Goal: Task Accomplishment & Management: Manage account settings

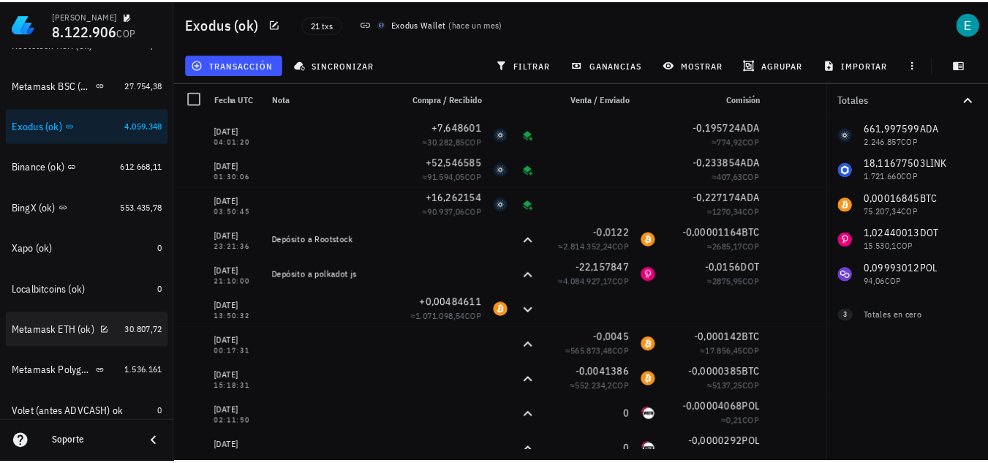
scroll to position [594, 0]
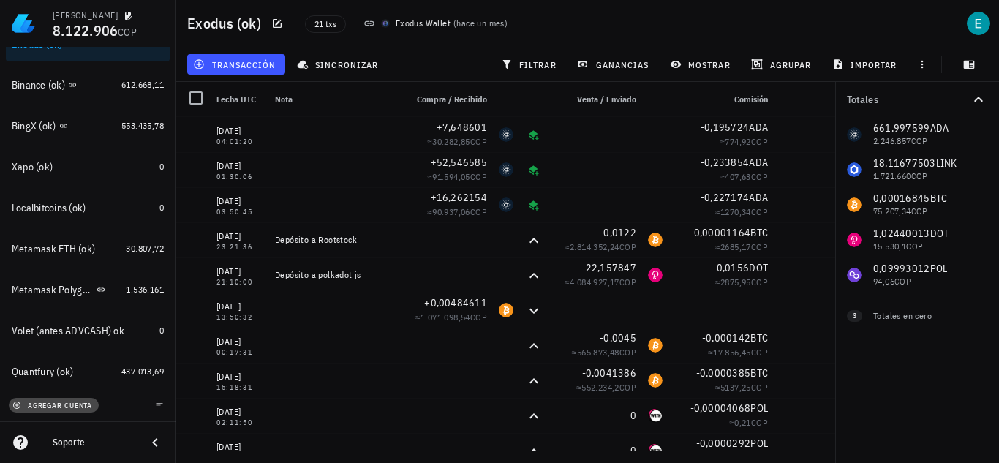
click at [78, 405] on span "agregar cuenta" at bounding box center [53, 406] width 77 height 10
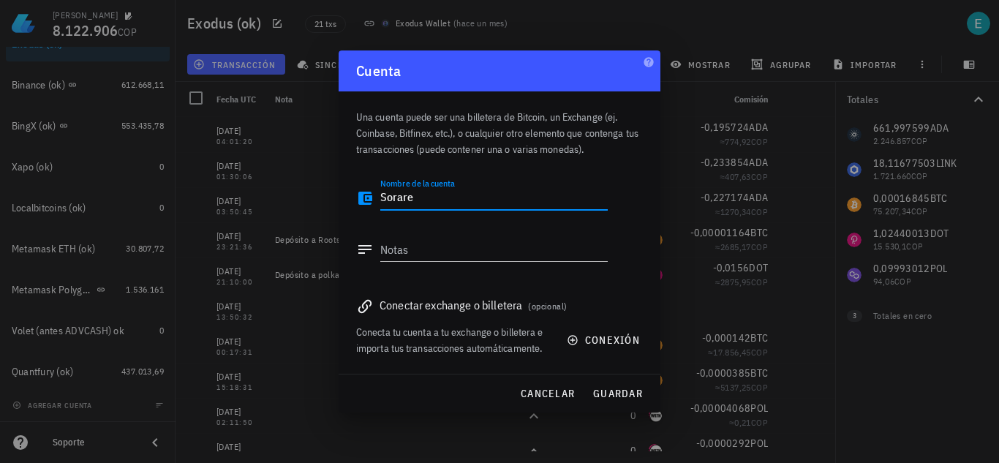
type textarea "Sorare"
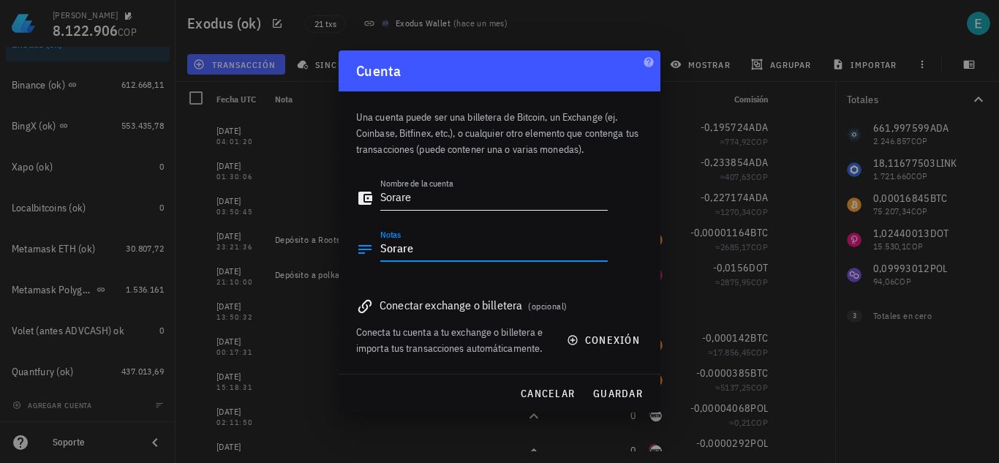
type textarea "Sorare"
click at [418, 180] on label "Nombre de la cuenta" at bounding box center [416, 183] width 73 height 11
click at [418, 187] on textarea "Sorare" at bounding box center [494, 198] width 228 height 23
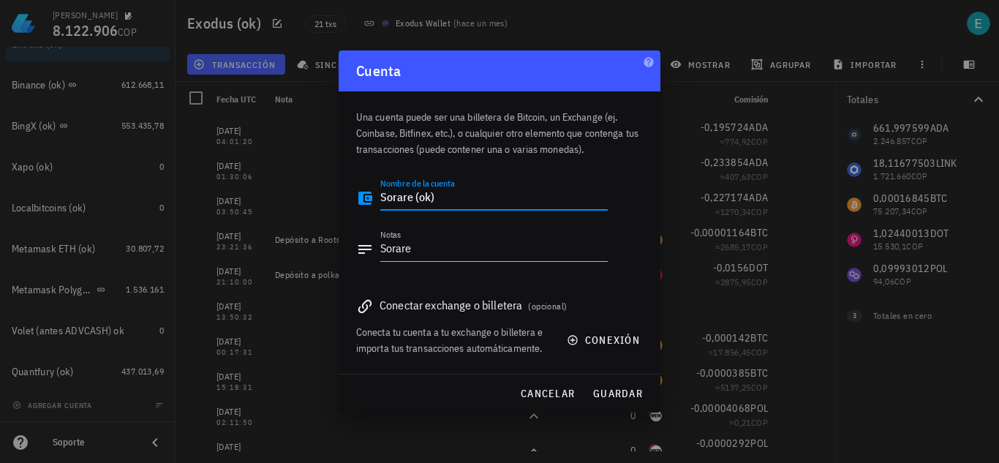
type textarea "Sorare (ok)"
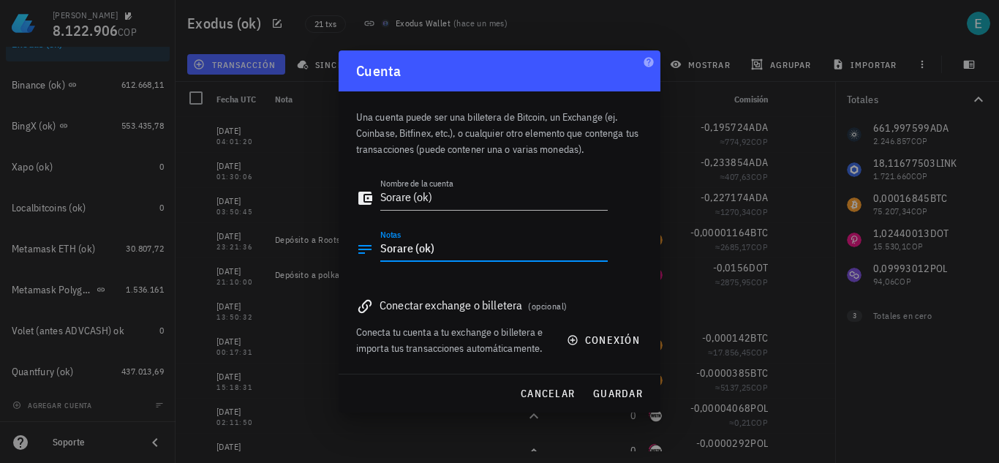
type textarea "Sorare (ok)"
click at [610, 386] on button "guardar" at bounding box center [618, 393] width 62 height 26
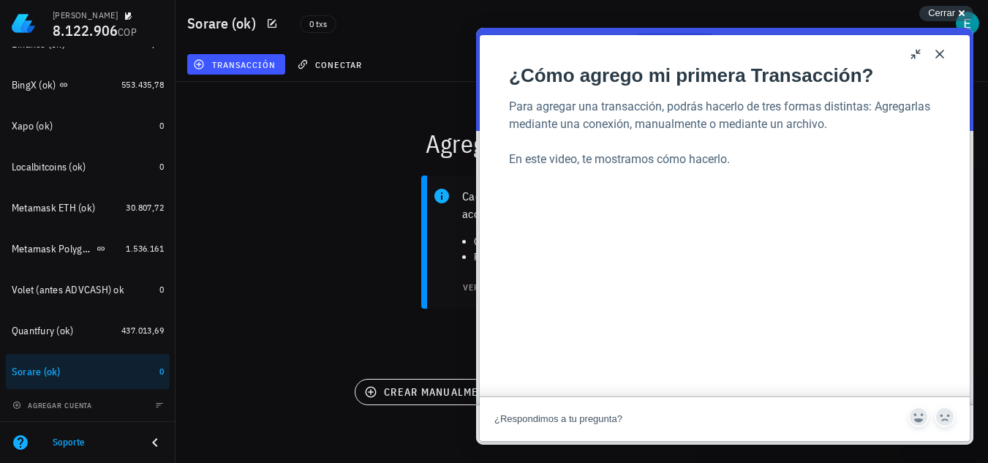
click at [961, 2] on div "Sorare (ok) 0 txs" at bounding box center [582, 23] width 813 height 47
click at [960, 10] on div "Cerrar cross-small" at bounding box center [947, 13] width 54 height 15
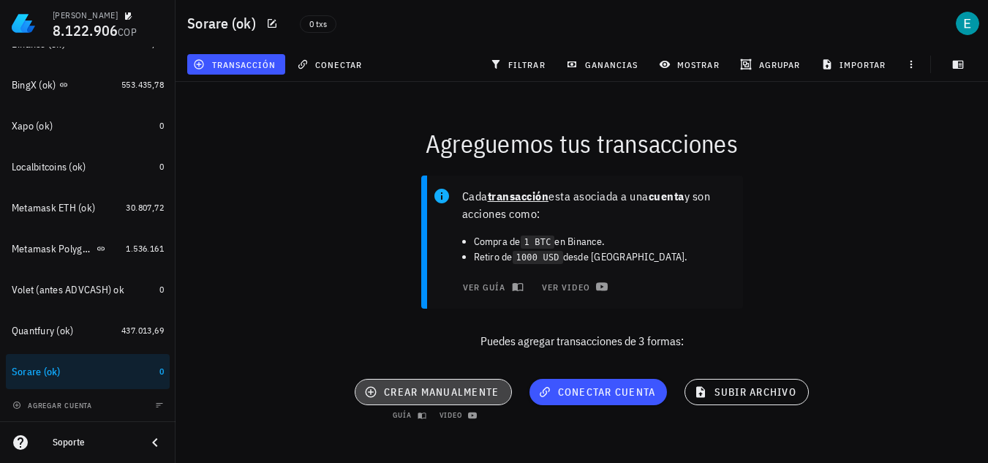
click at [446, 397] on span "crear manualmente" at bounding box center [433, 392] width 132 height 13
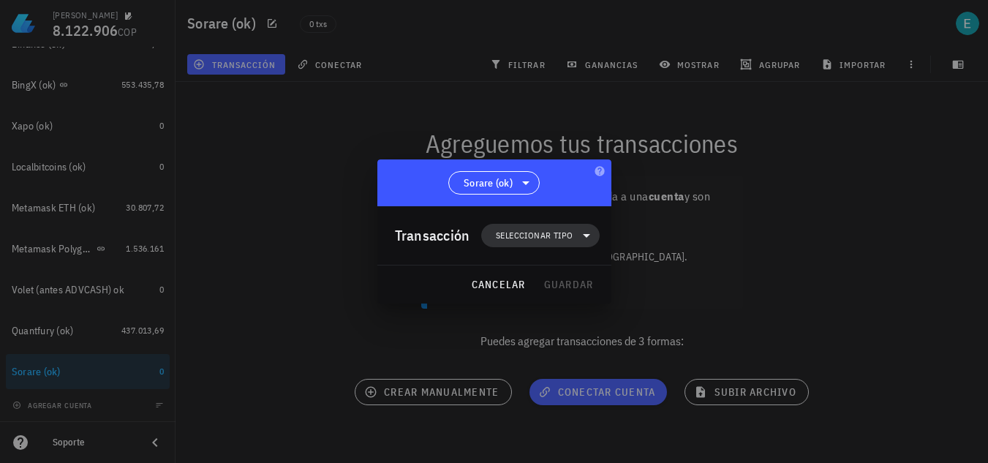
click at [551, 230] on span "Seleccionar tipo" at bounding box center [534, 235] width 77 height 15
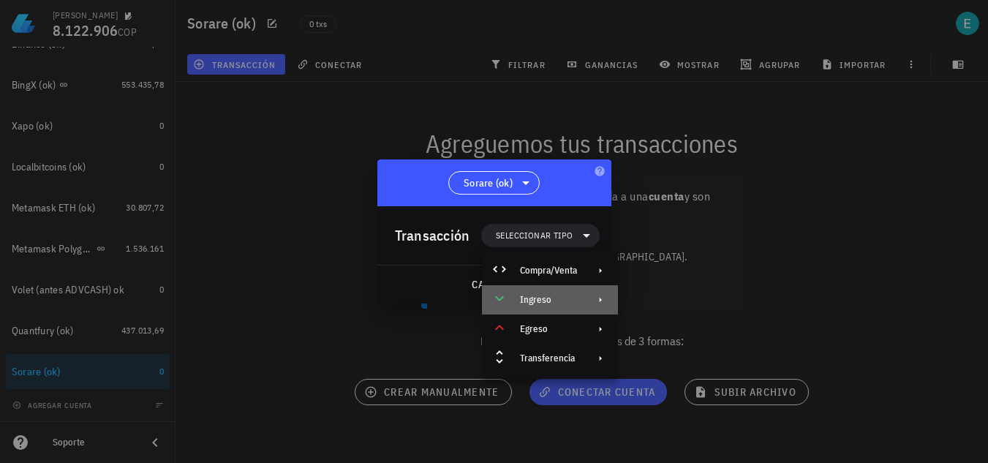
click at [562, 303] on div "Ingreso" at bounding box center [548, 300] width 57 height 12
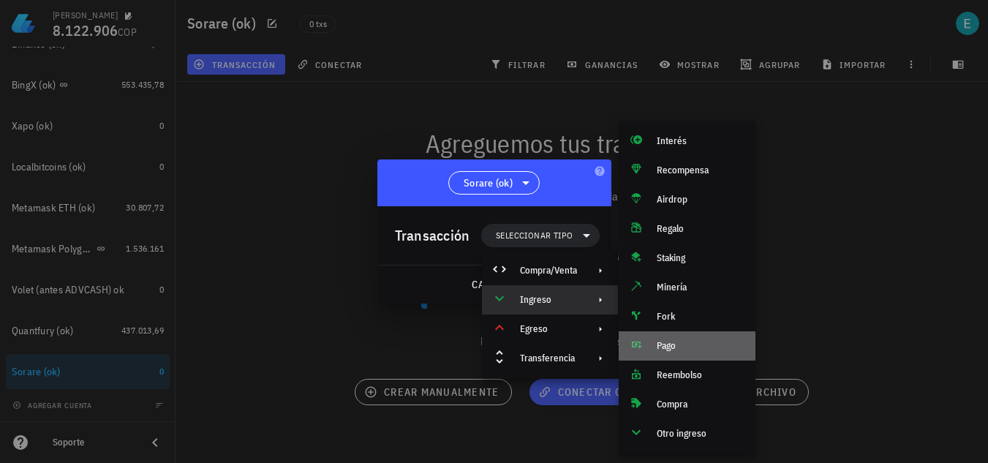
click at [654, 349] on div "Pago" at bounding box center [687, 345] width 137 height 29
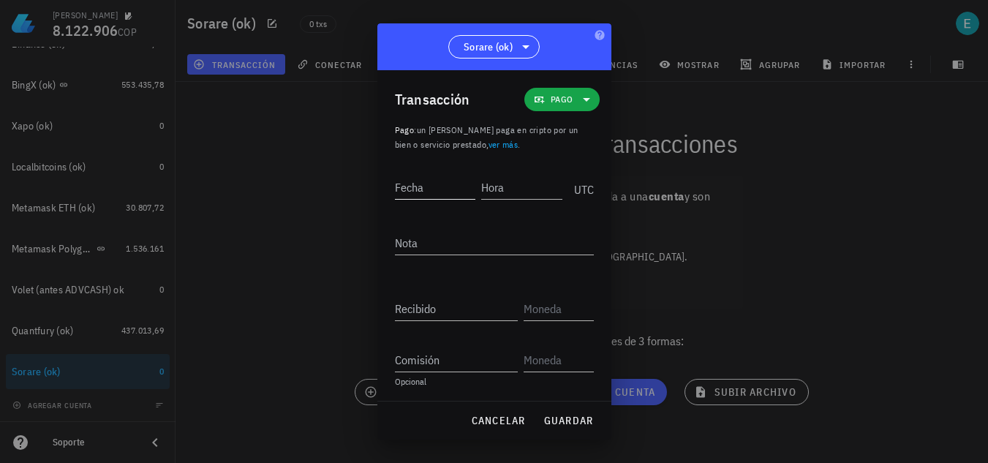
click at [422, 191] on input "Fecha" at bounding box center [435, 187] width 81 height 23
type input "[DATE]"
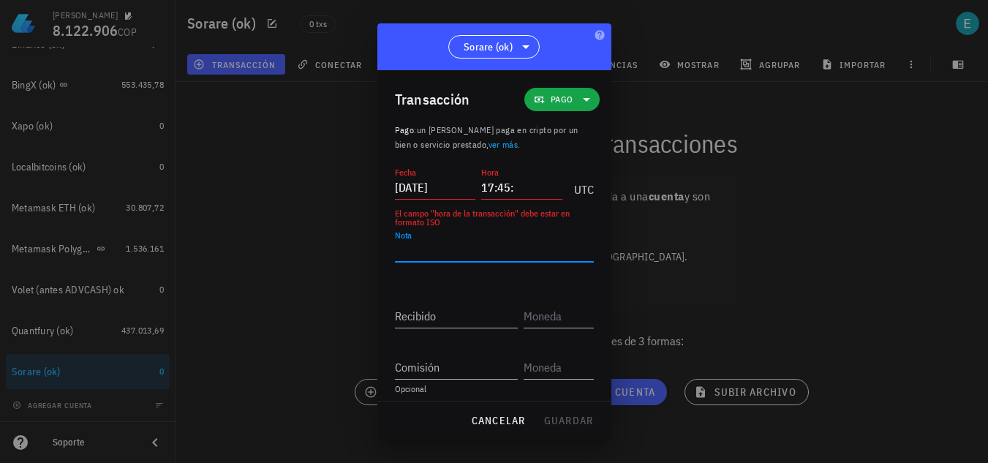
click at [524, 187] on input "17:45:" at bounding box center [521, 187] width 81 height 23
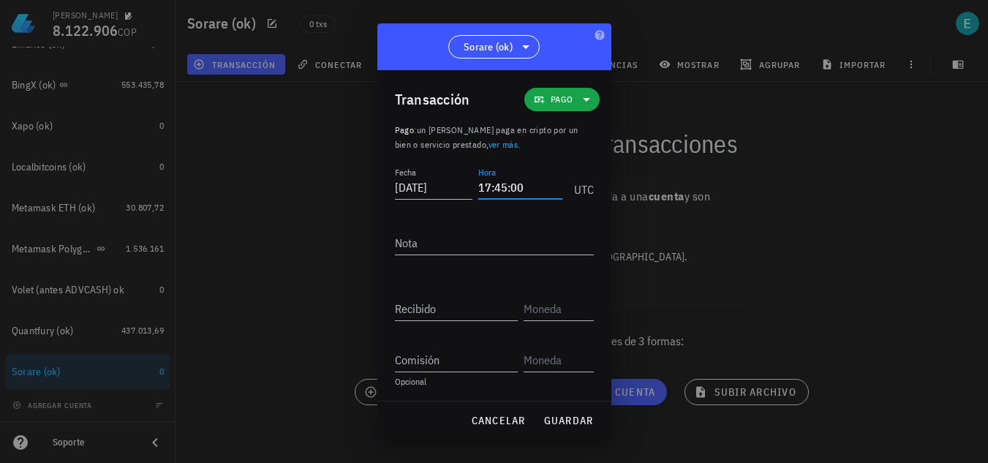
type input "17:45:00"
type textarea "Venta NFT"
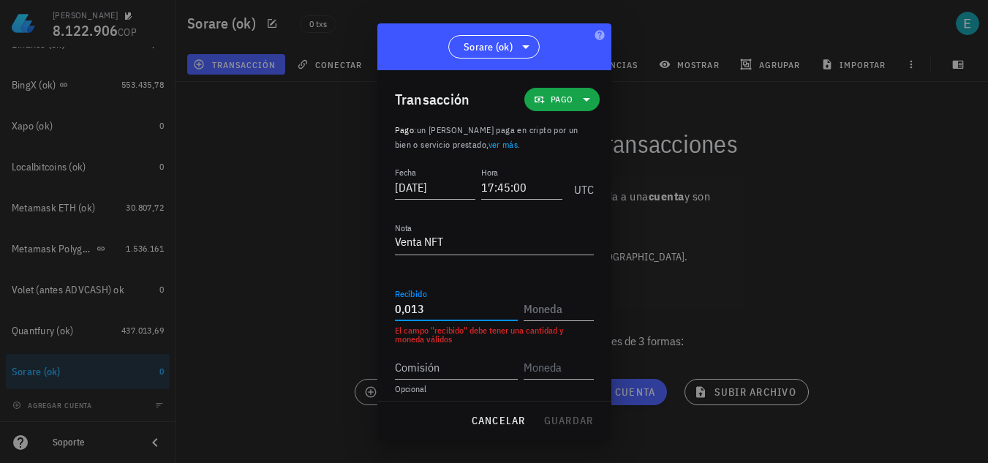
type input "0,013"
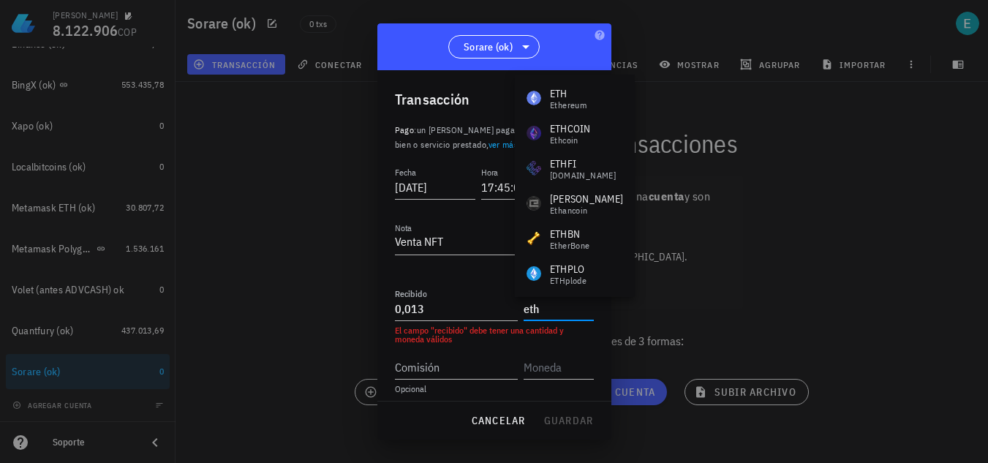
click at [579, 101] on div "Ethereum" at bounding box center [568, 105] width 37 height 9
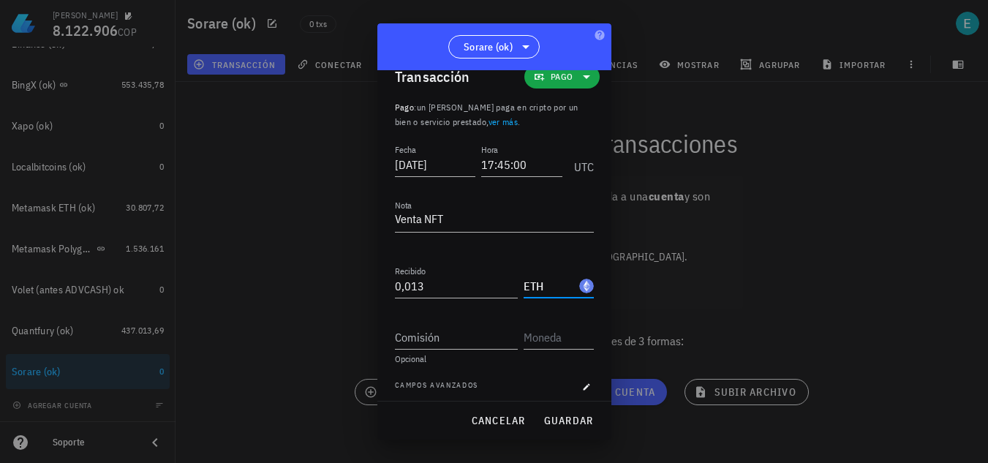
scroll to position [30, 0]
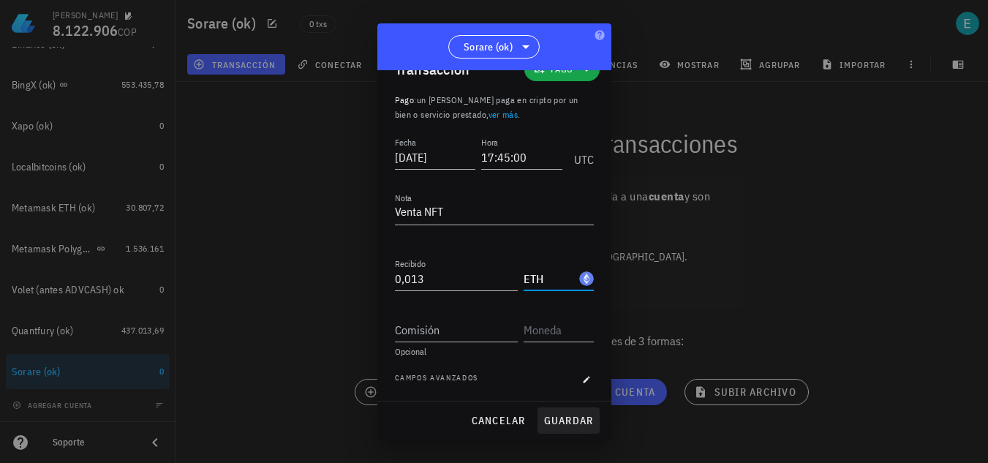
type input "ETH"
click at [579, 413] on button "guardar" at bounding box center [569, 421] width 62 height 26
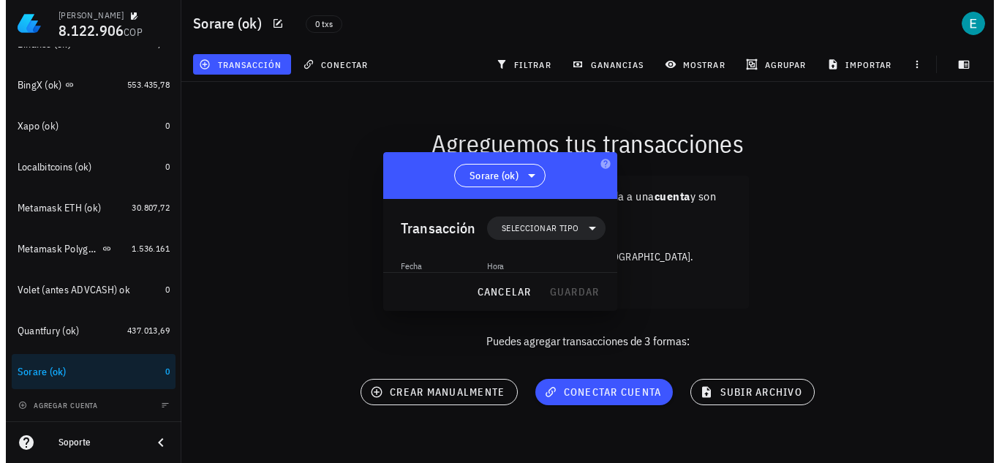
scroll to position [0, 0]
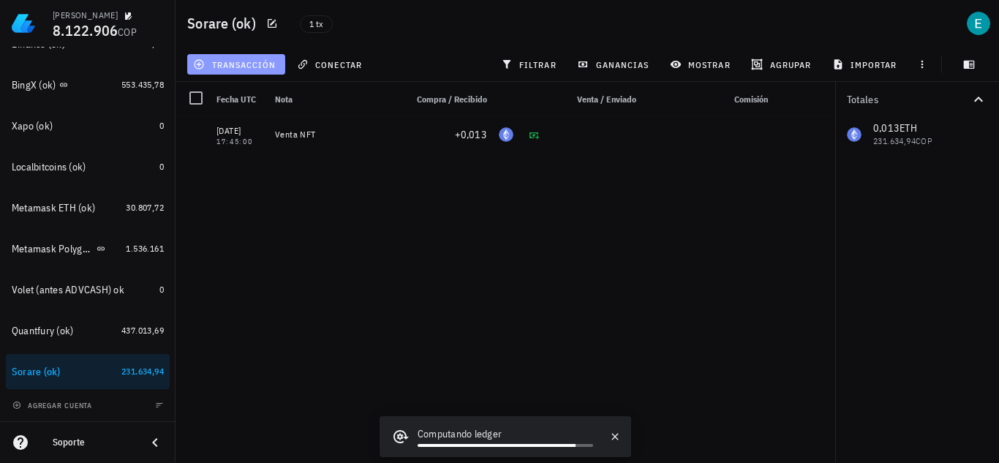
click at [257, 61] on span "transacción" at bounding box center [236, 65] width 80 height 12
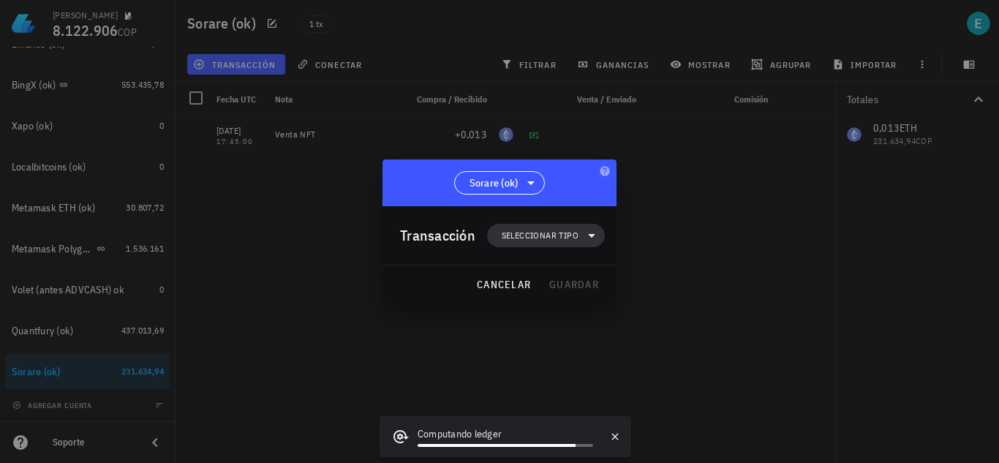
click at [530, 233] on span "Seleccionar tipo" at bounding box center [540, 235] width 77 height 15
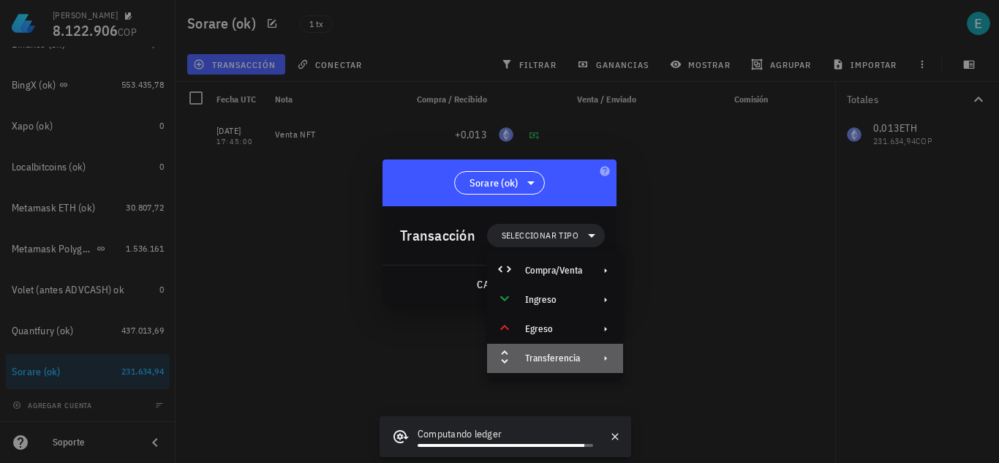
click at [589, 359] on div "Transferencia" at bounding box center [555, 358] width 136 height 29
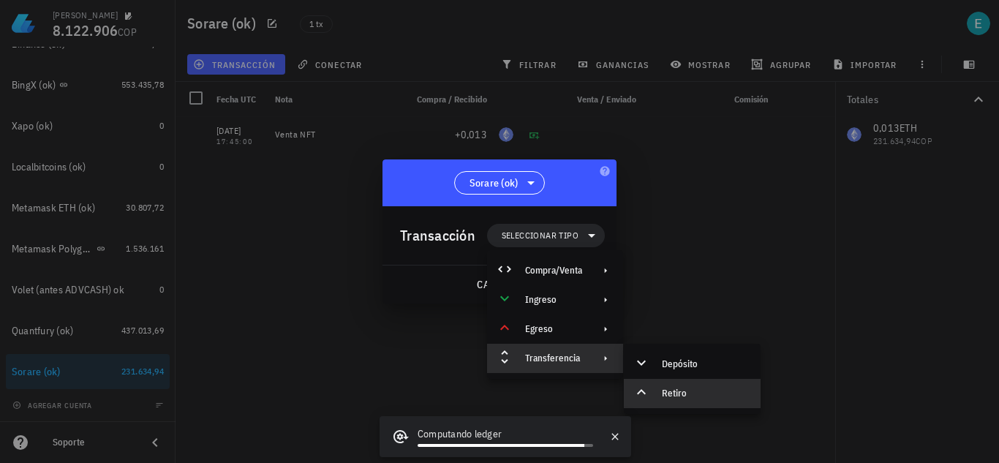
click at [700, 393] on div "Retiro" at bounding box center [705, 394] width 87 height 12
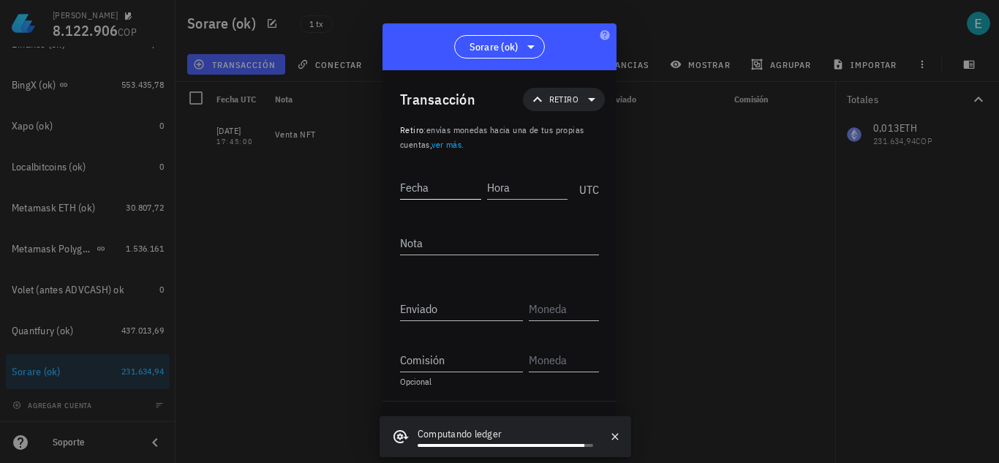
click at [433, 188] on input "Fecha" at bounding box center [440, 187] width 81 height 23
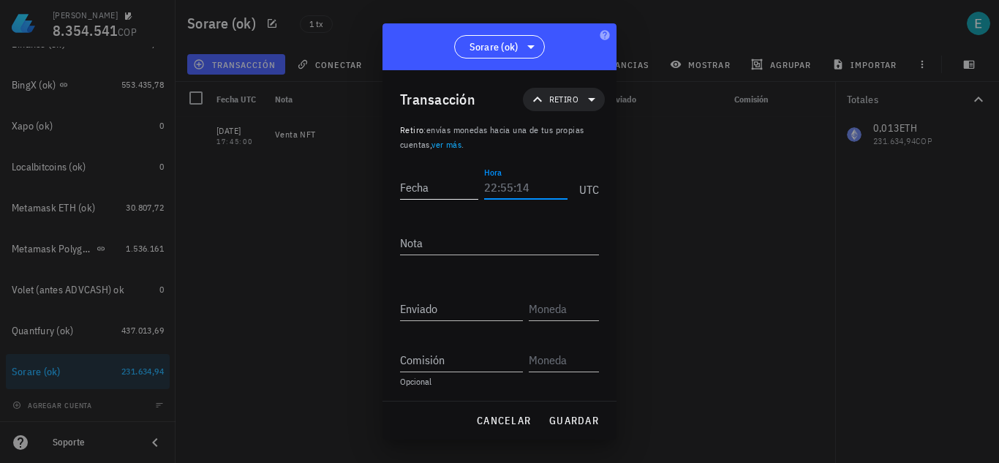
click at [421, 192] on input "Fecha" at bounding box center [439, 187] width 78 height 23
click at [464, 183] on input "Fecha" at bounding box center [441, 187] width 83 height 23
type input "[DATE]"
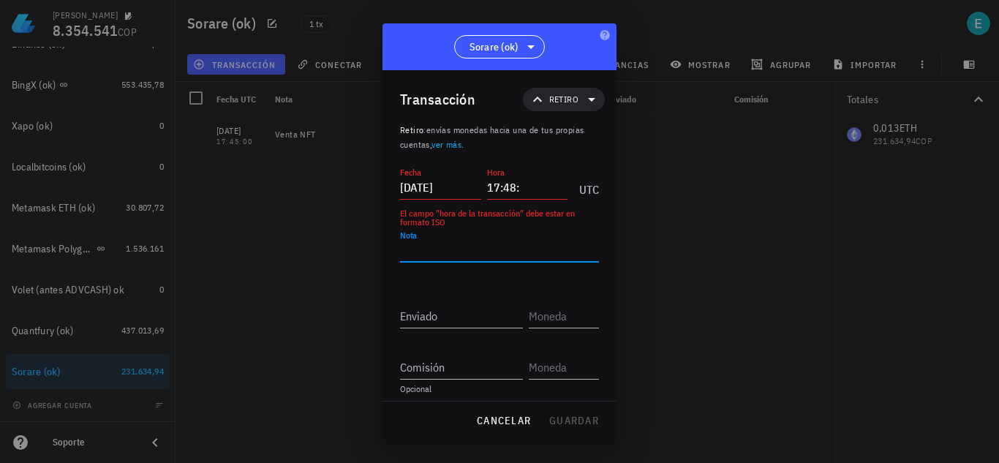
click at [535, 191] on input "17:48:" at bounding box center [527, 187] width 81 height 23
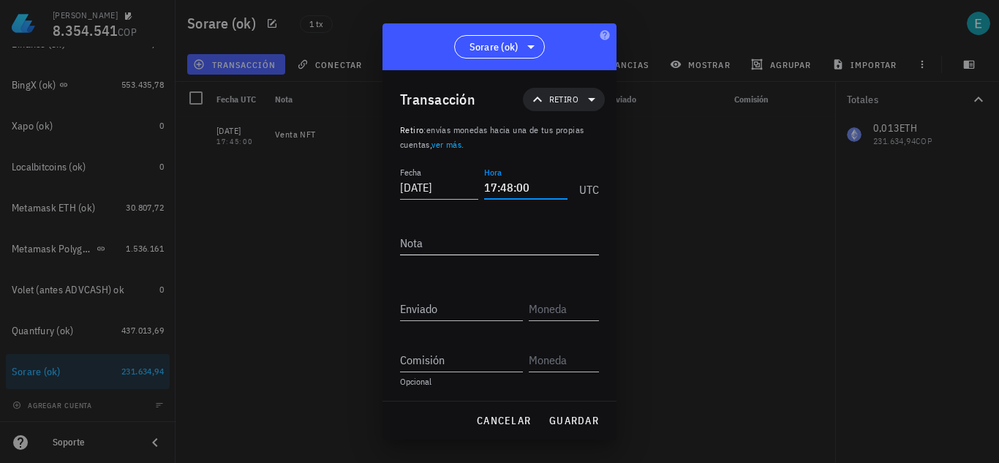
type input "17:48:00"
type textarea "Retiro a Exodus"
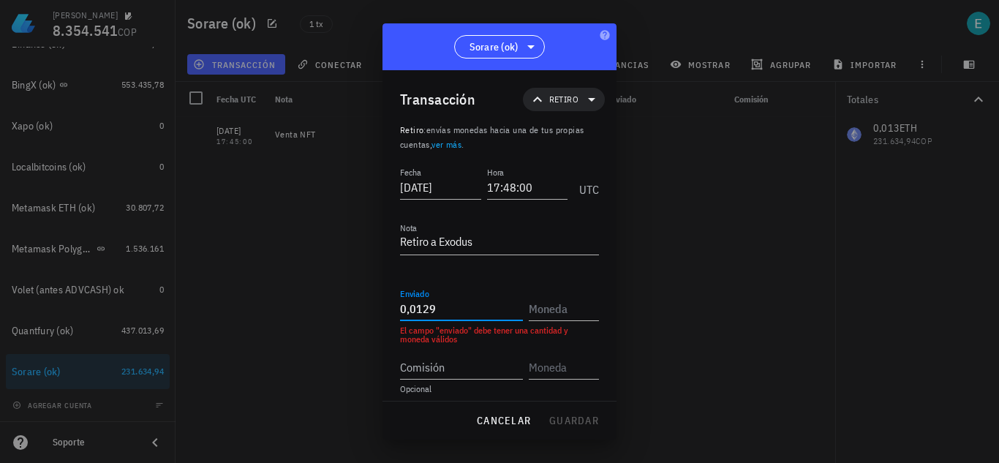
type input "0,0129"
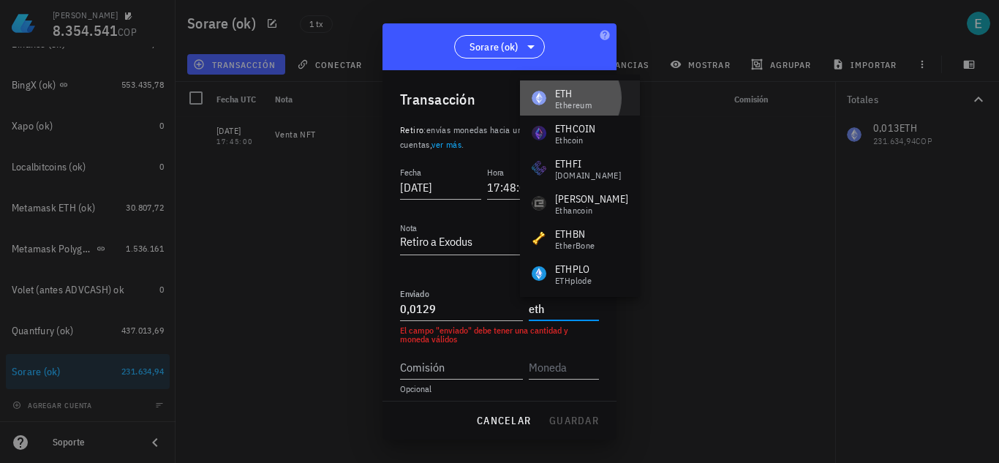
click at [555, 95] on div "ETH Ethereum" at bounding box center [562, 97] width 60 height 23
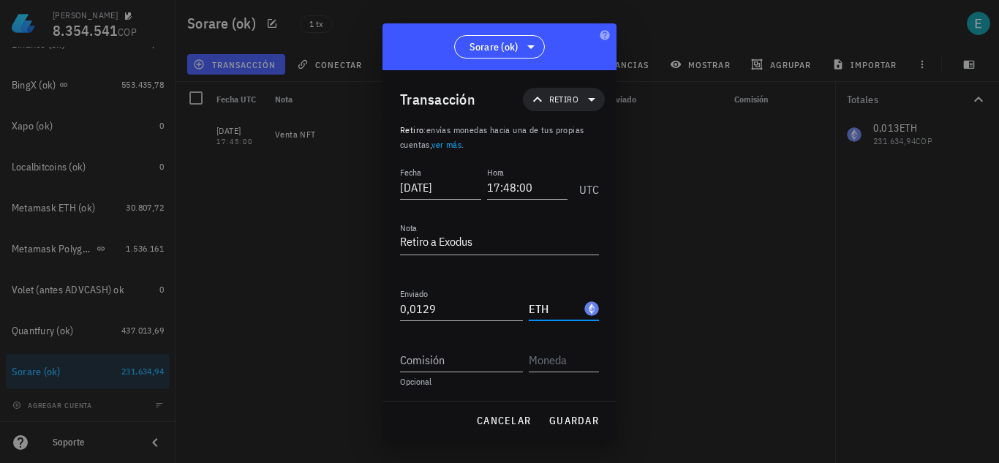
type input "ETH"
type input "0,00007"
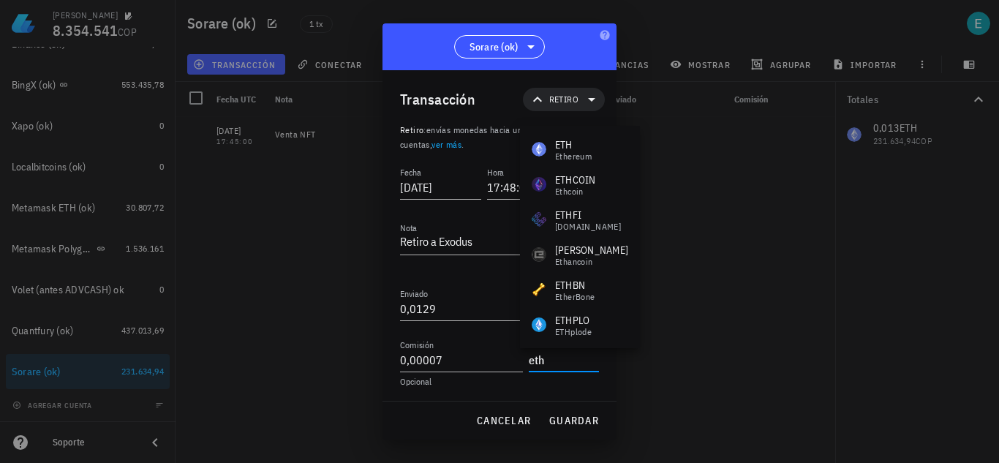
click at [542, 136] on div "ETH Ethereum" at bounding box center [580, 149] width 120 height 35
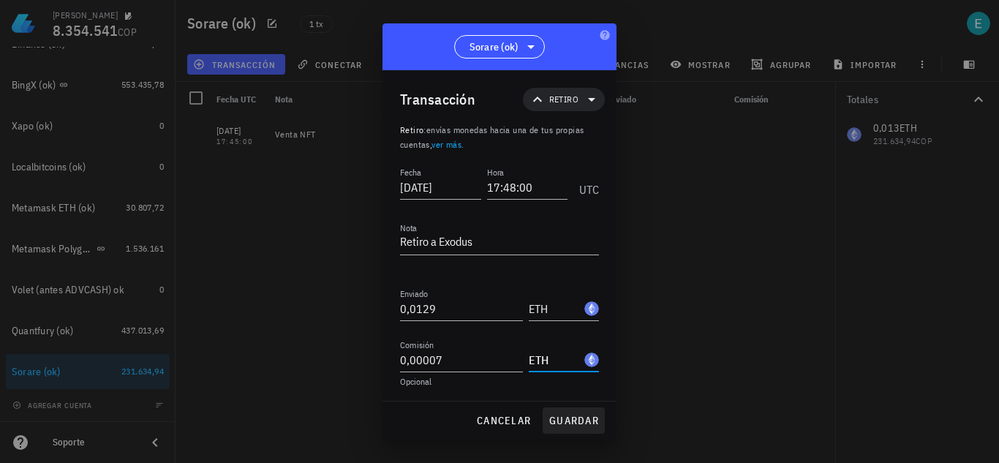
type input "ETH"
click at [564, 420] on span "guardar" at bounding box center [574, 420] width 50 height 13
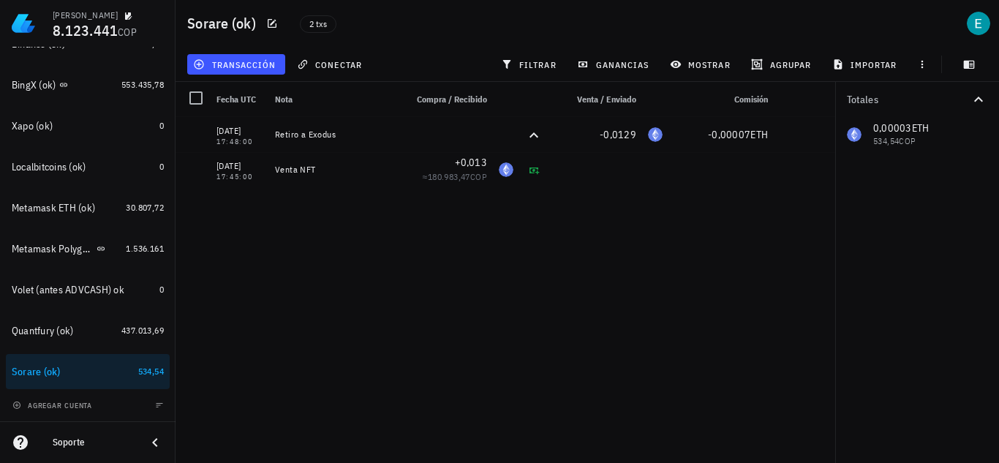
click at [239, 53] on div "transacción" at bounding box center [236, 64] width 104 height 26
click at [242, 70] on span "transacción" at bounding box center [236, 65] width 80 height 12
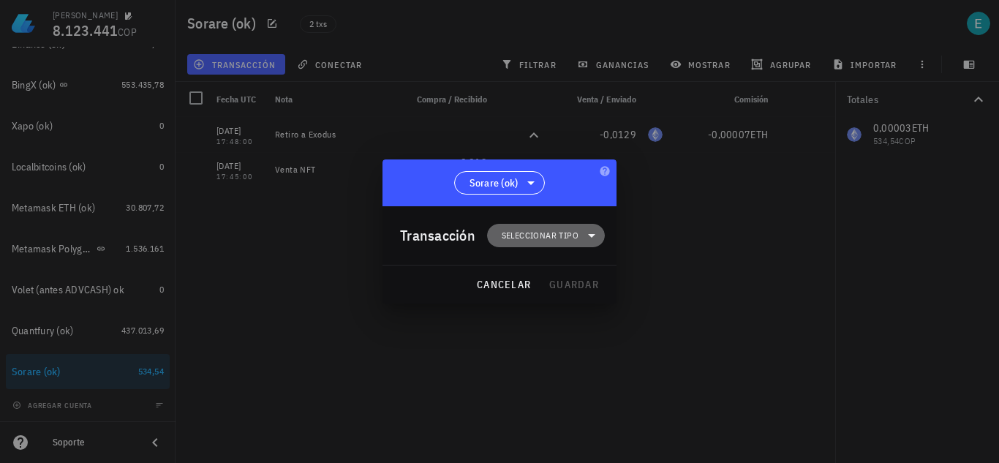
click at [551, 236] on span "Seleccionar tipo" at bounding box center [540, 235] width 77 height 15
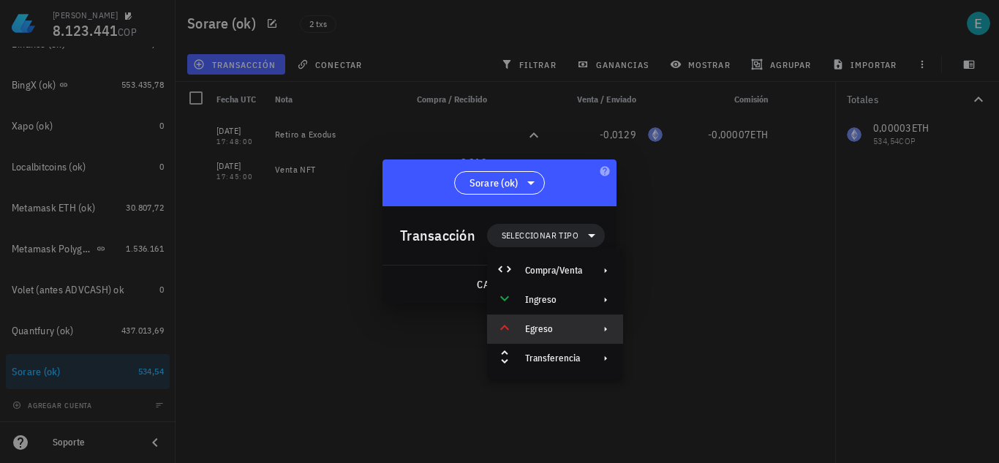
click at [577, 320] on div "Egreso" at bounding box center [555, 329] width 136 height 29
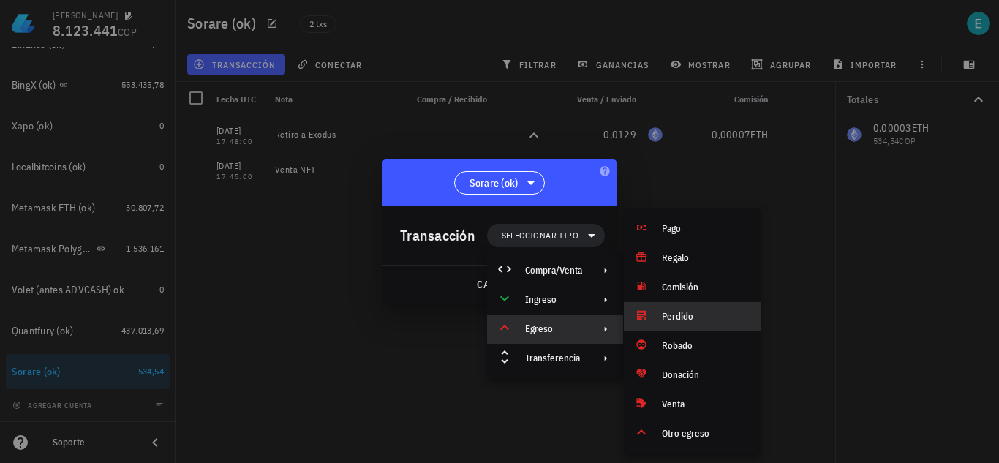
click at [645, 309] on icon at bounding box center [642, 315] width 12 height 12
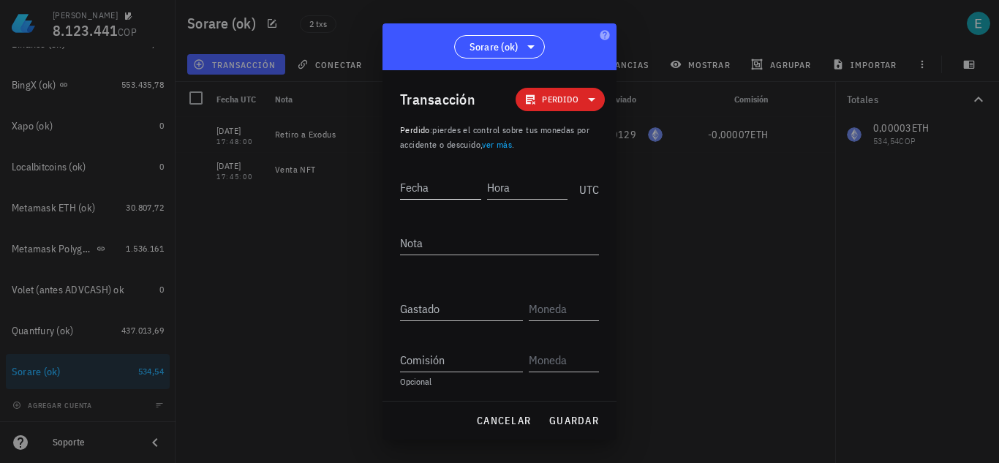
click at [437, 184] on input "Fecha" at bounding box center [440, 187] width 81 height 23
type input "[DATE]"
type input "17:48:00"
type textarea "ajuste"
type input "0,00003"
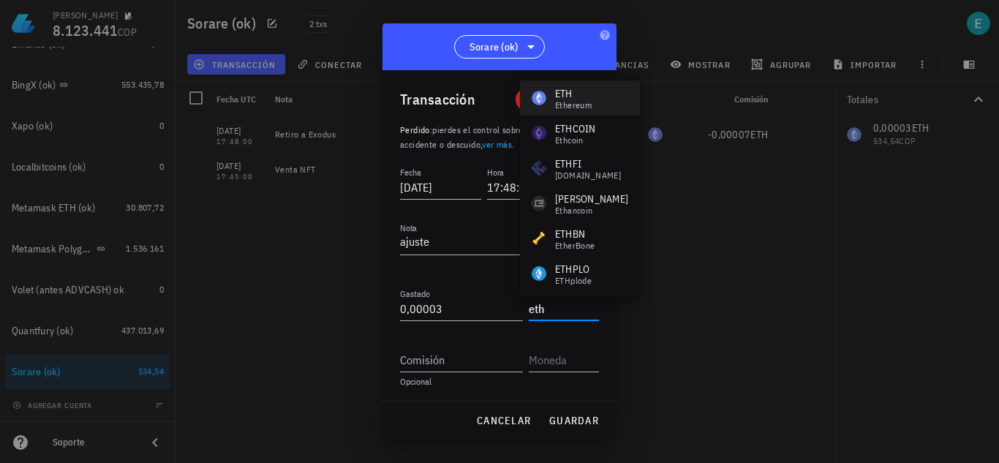
click at [599, 106] on div "ETH Ethereum" at bounding box center [580, 97] width 120 height 35
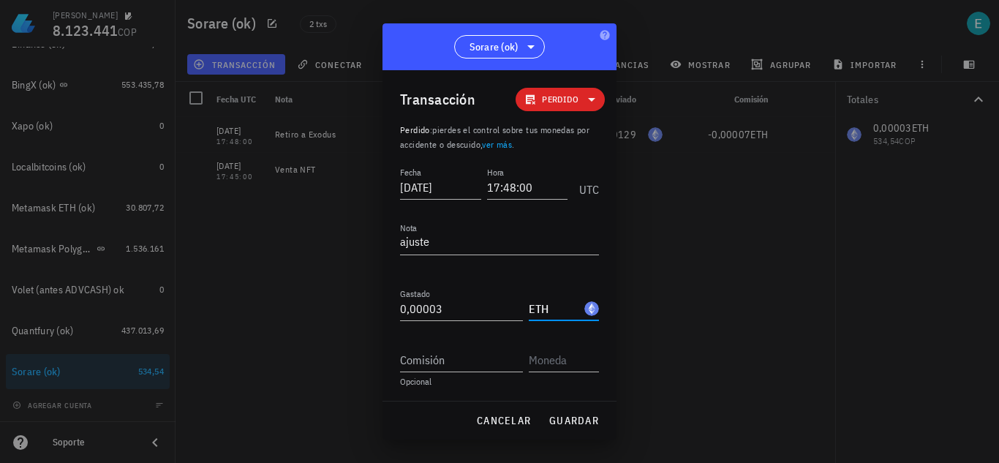
type input "ETH"
click at [560, 418] on span "guardar" at bounding box center [574, 420] width 50 height 13
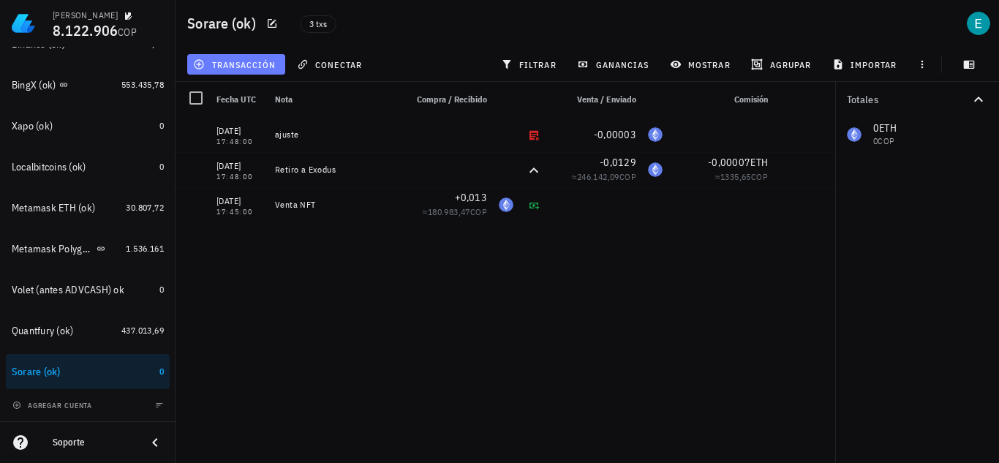
click at [255, 62] on span "transacción" at bounding box center [236, 65] width 80 height 12
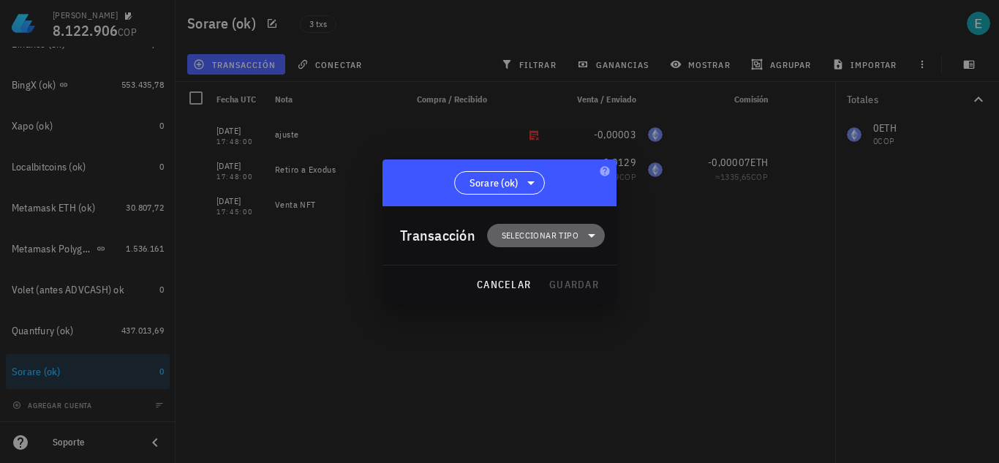
click at [527, 238] on span "Seleccionar tipo" at bounding box center [540, 235] width 77 height 15
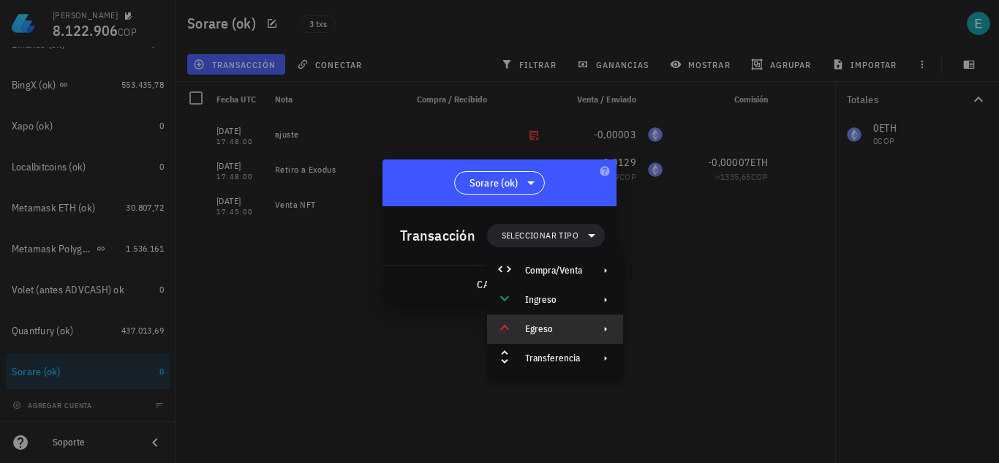
click at [566, 334] on div "Egreso" at bounding box center [553, 329] width 57 height 12
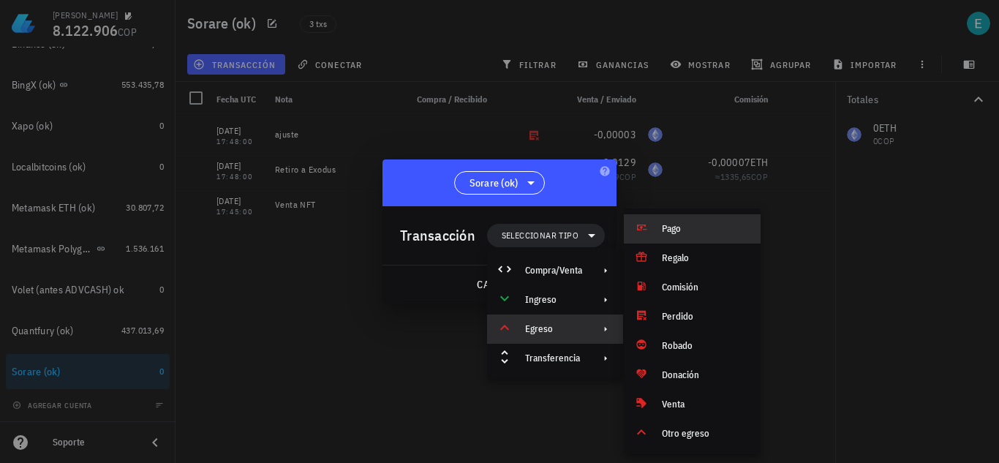
click at [692, 230] on div "Pago" at bounding box center [705, 229] width 87 height 12
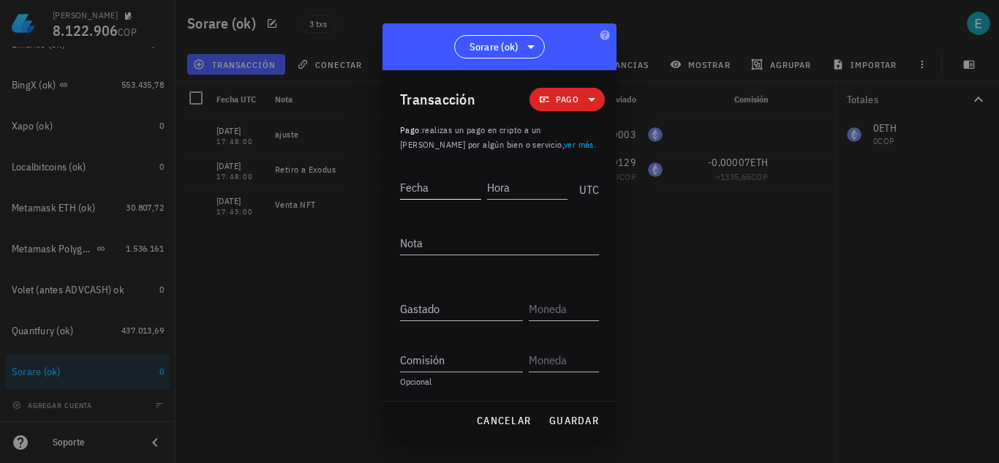
click at [432, 184] on input "Fecha" at bounding box center [440, 187] width 81 height 23
type input "[DATE]"
type input "20:03:00"
type textarea "Compra NFT"
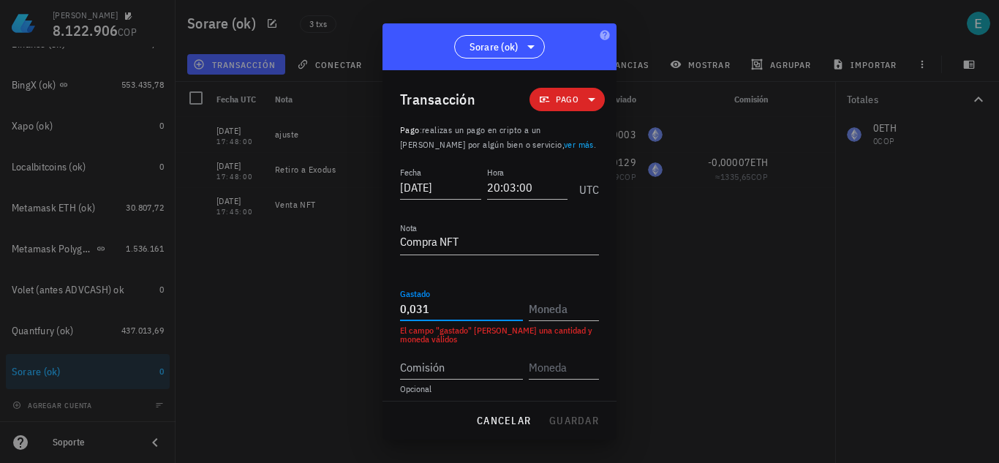
type input "0,031"
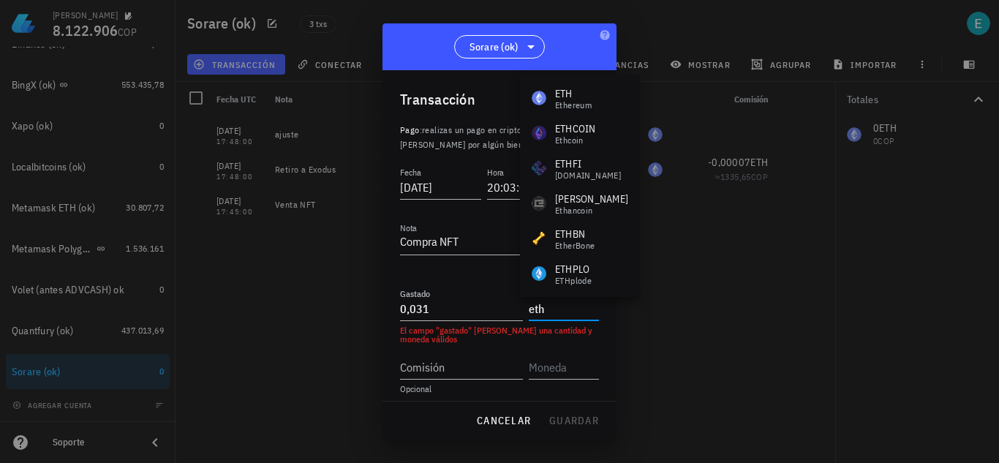
click at [579, 94] on div "ETH" at bounding box center [573, 93] width 37 height 15
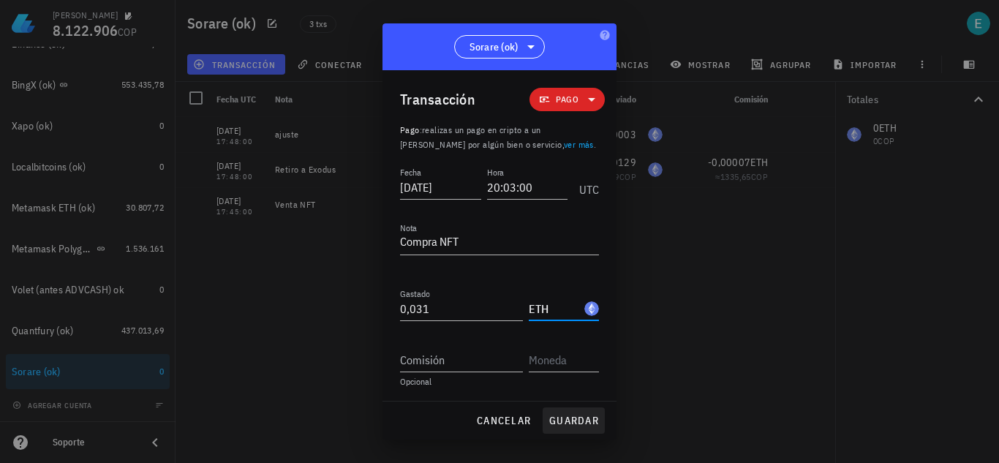
type input "ETH"
click at [577, 420] on span "guardar" at bounding box center [574, 420] width 50 height 13
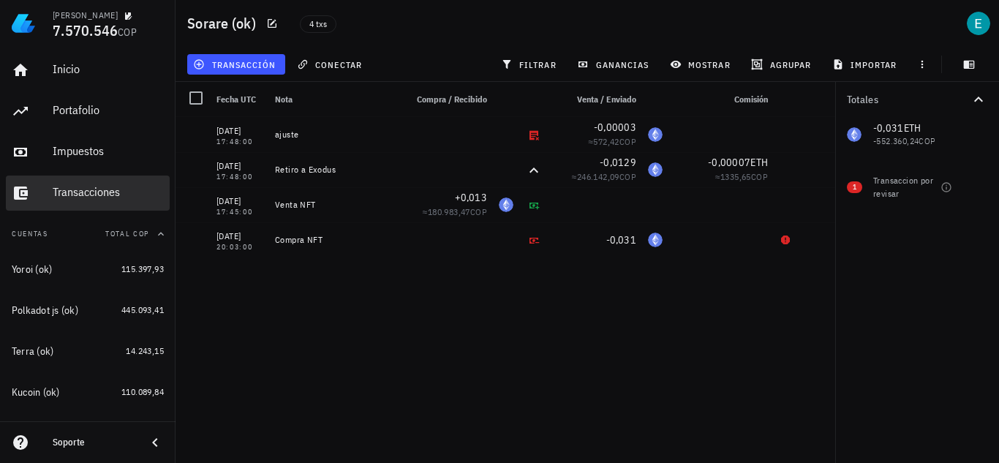
click at [71, 189] on div "Transacciones" at bounding box center [108, 192] width 111 height 14
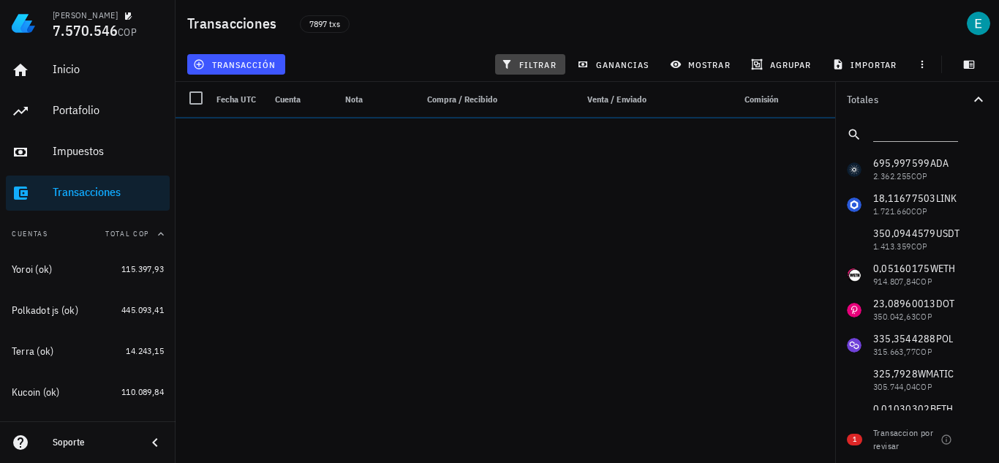
click at [516, 60] on span "filtrar" at bounding box center [530, 65] width 53 height 12
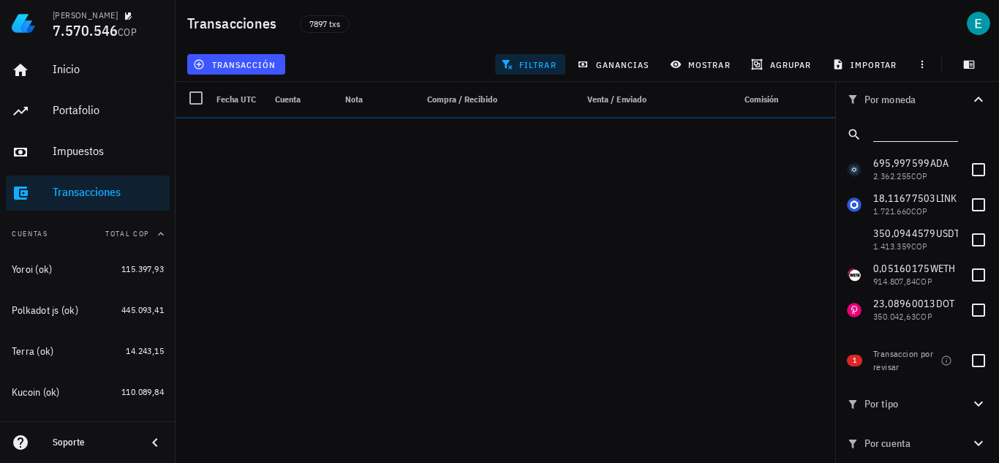
click at [888, 129] on input "text" at bounding box center [915, 131] width 82 height 19
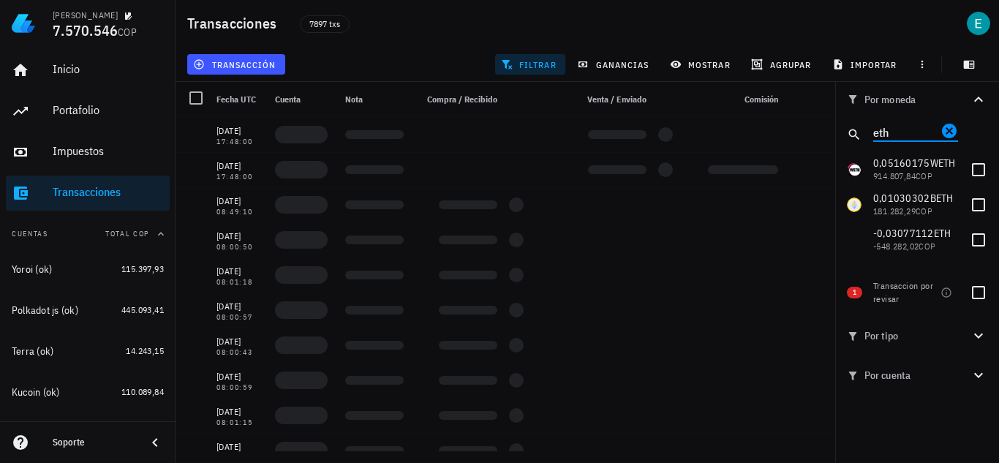
click at [905, 134] on input "eth" at bounding box center [906, 131] width 64 height 19
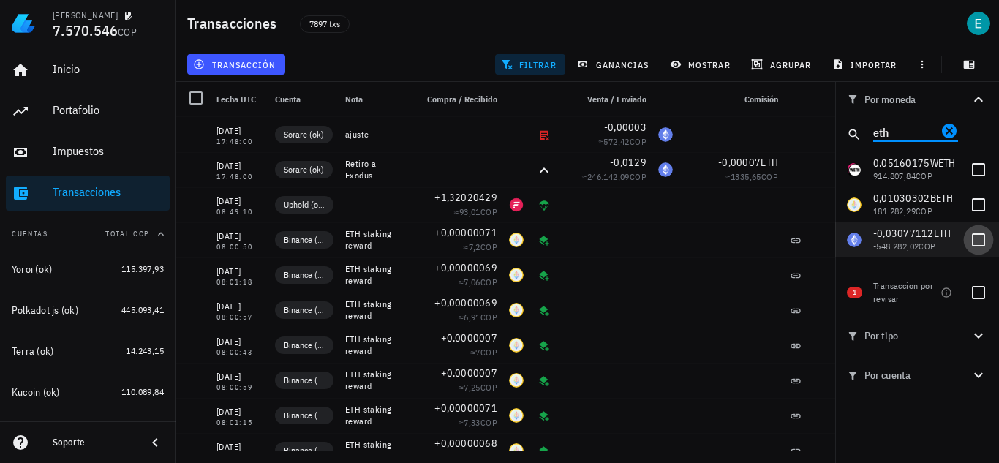
type input "eth"
click at [988, 239] on div at bounding box center [978, 240] width 25 height 25
checkbox input "true"
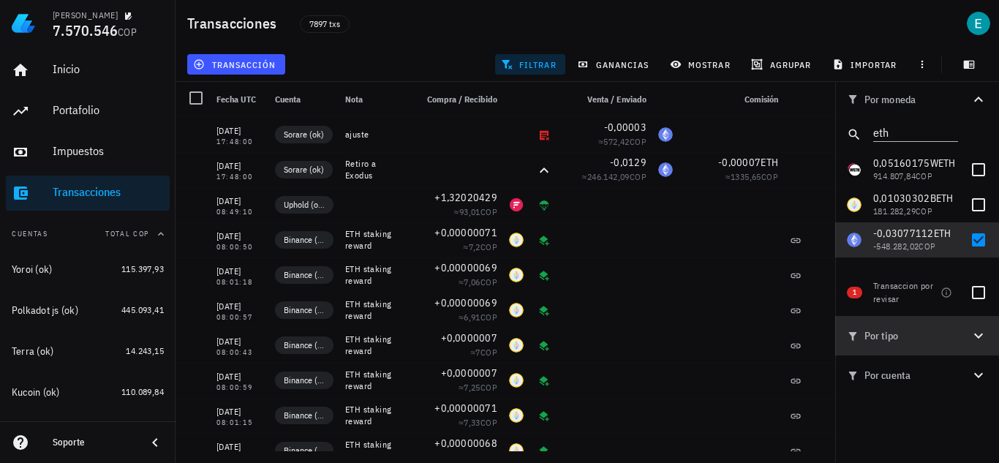
click at [976, 342] on icon "button" at bounding box center [979, 336] width 18 height 18
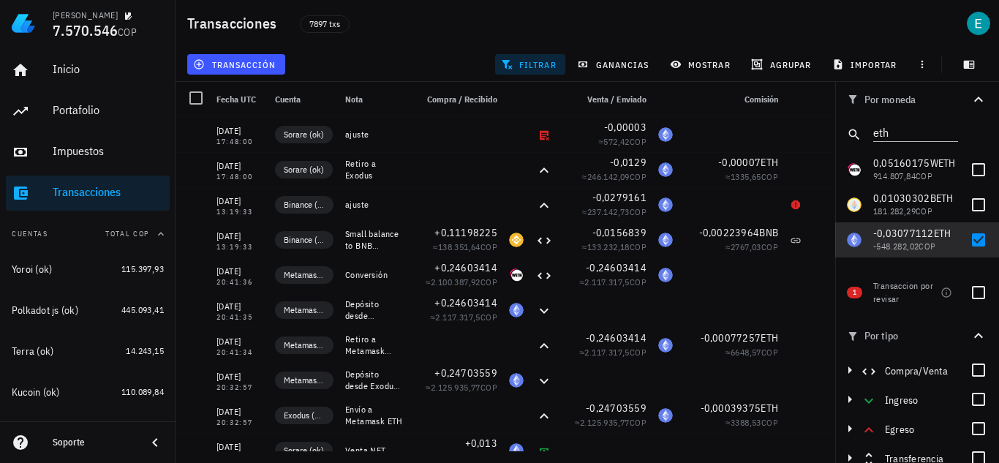
scroll to position [49, 0]
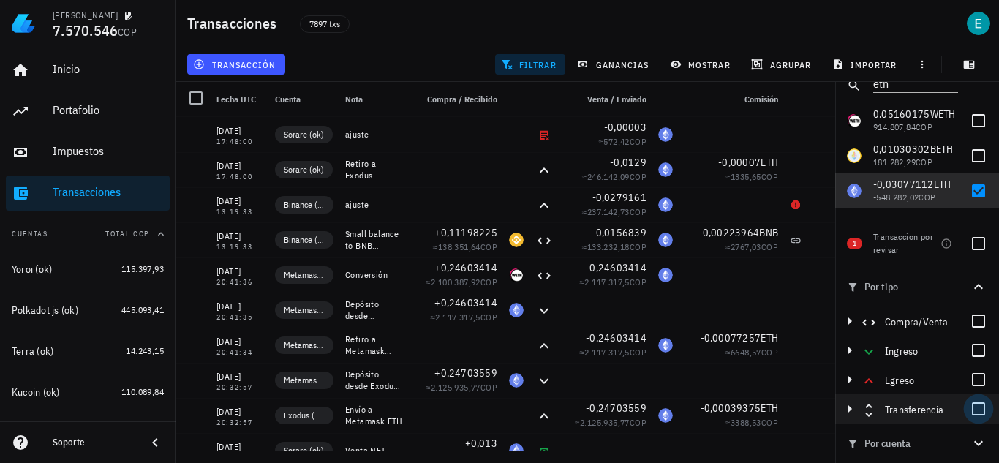
click at [966, 410] on div at bounding box center [978, 409] width 25 height 25
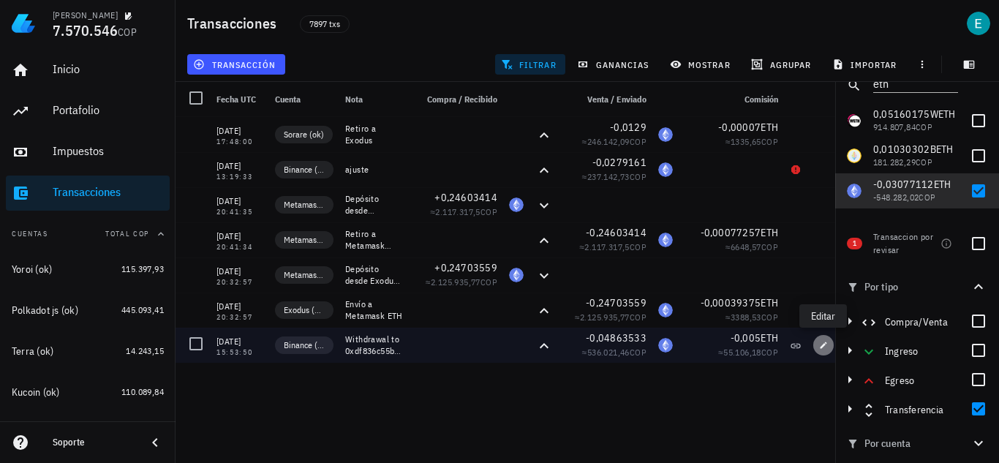
click at [827, 346] on icon "button" at bounding box center [823, 345] width 9 height 9
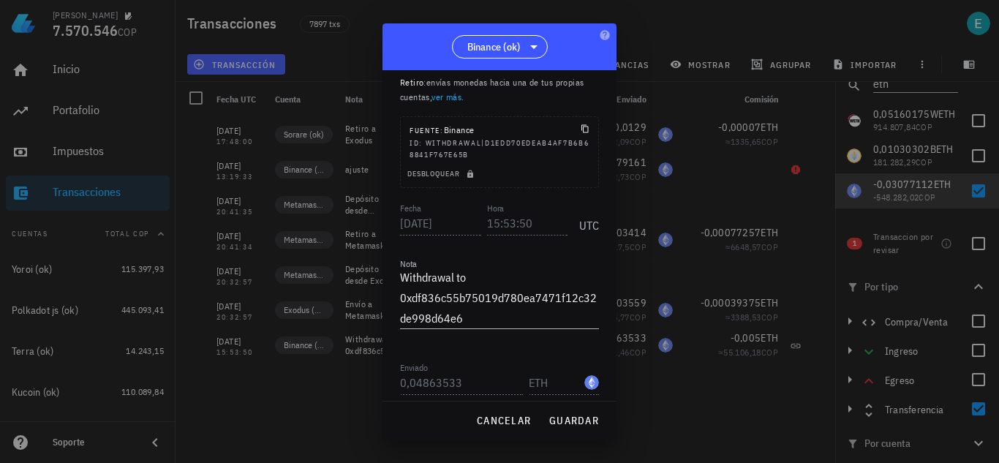
scroll to position [73, 0]
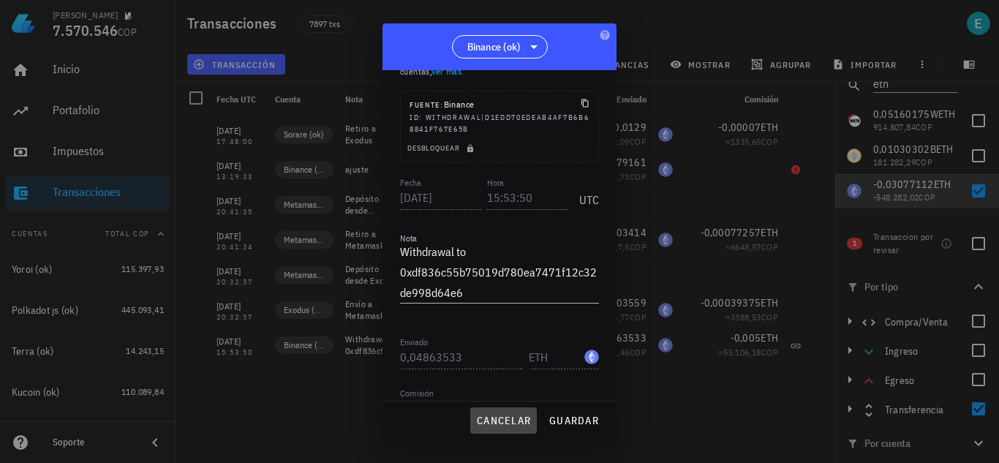
drag, startPoint x: 490, startPoint y: 425, endPoint x: 396, endPoint y: 361, distance: 113.8
click at [490, 424] on span "cancelar" at bounding box center [503, 420] width 55 height 13
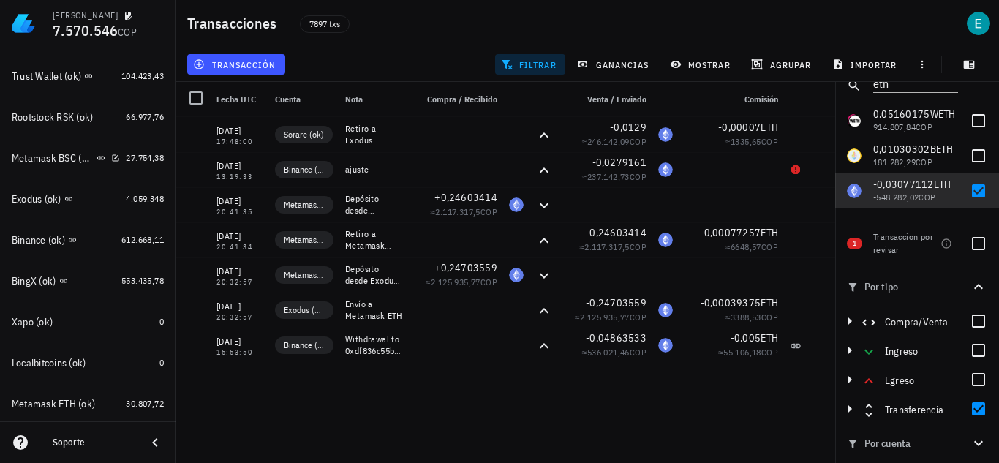
scroll to position [635, 0]
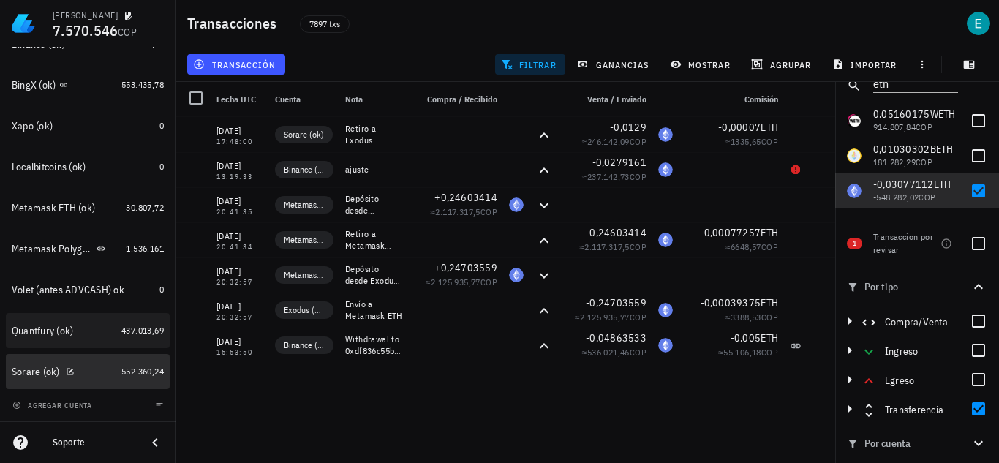
drag, startPoint x: 81, startPoint y: 372, endPoint x: 106, endPoint y: 339, distance: 40.7
click at [81, 372] on div "Sorare (ok)" at bounding box center [62, 372] width 101 height 14
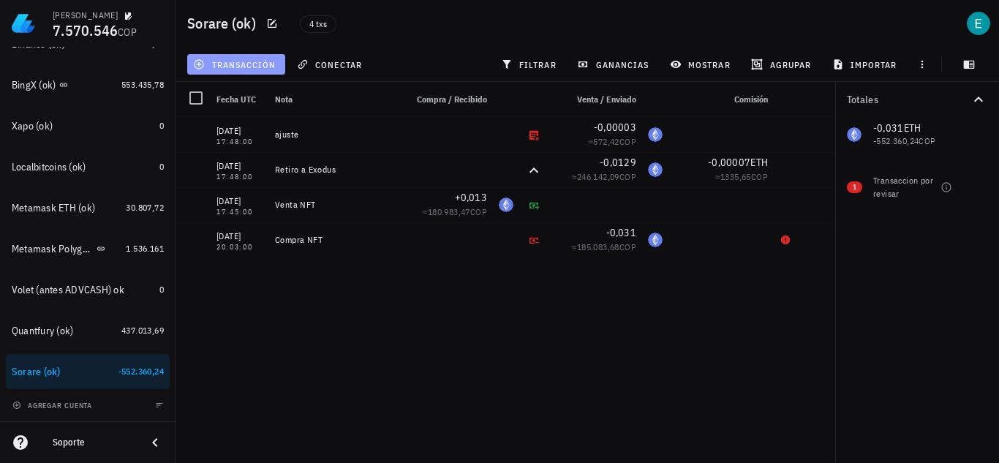
click at [255, 65] on span "transacción" at bounding box center [236, 65] width 80 height 12
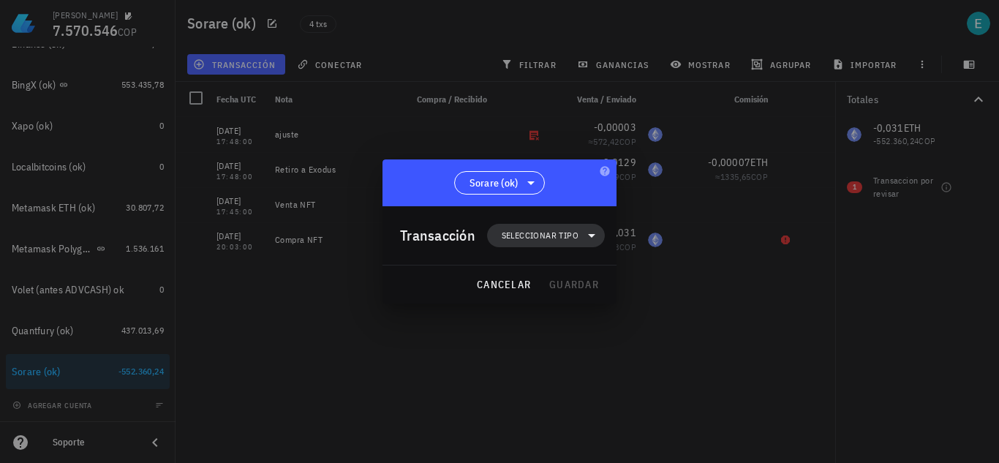
click at [590, 232] on icon at bounding box center [592, 236] width 18 height 18
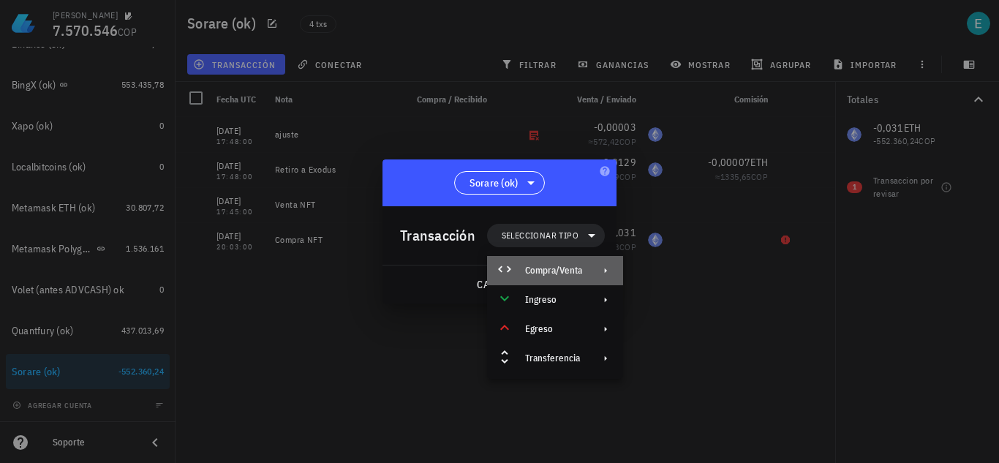
click at [585, 263] on div "Compra/Venta" at bounding box center [555, 270] width 136 height 29
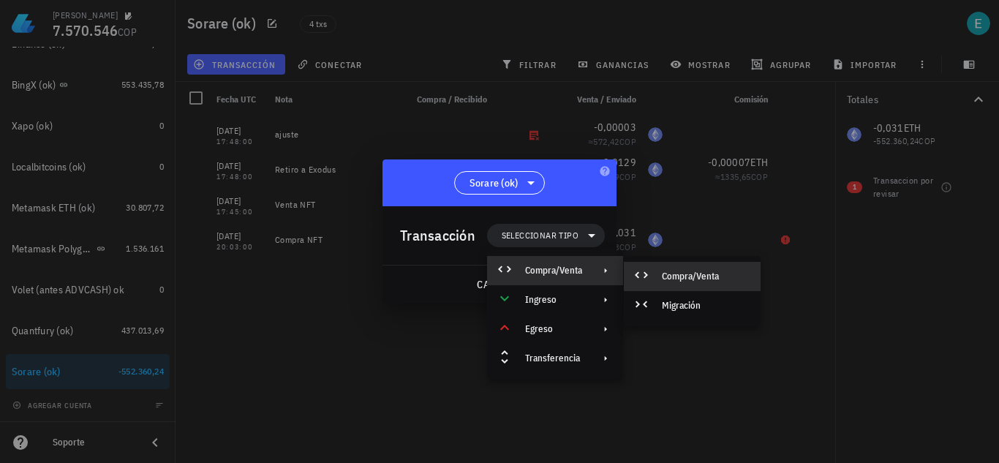
click at [670, 274] on div "Compra/Venta" at bounding box center [705, 277] width 87 height 12
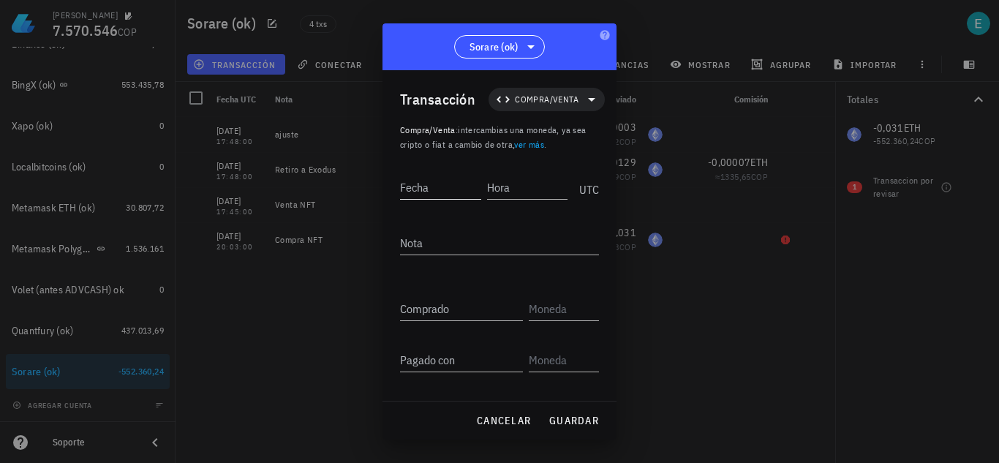
click at [443, 183] on input "Fecha" at bounding box center [440, 187] width 81 height 23
type input "[DATE]"
type input "20:02:00"
type input "0,031"
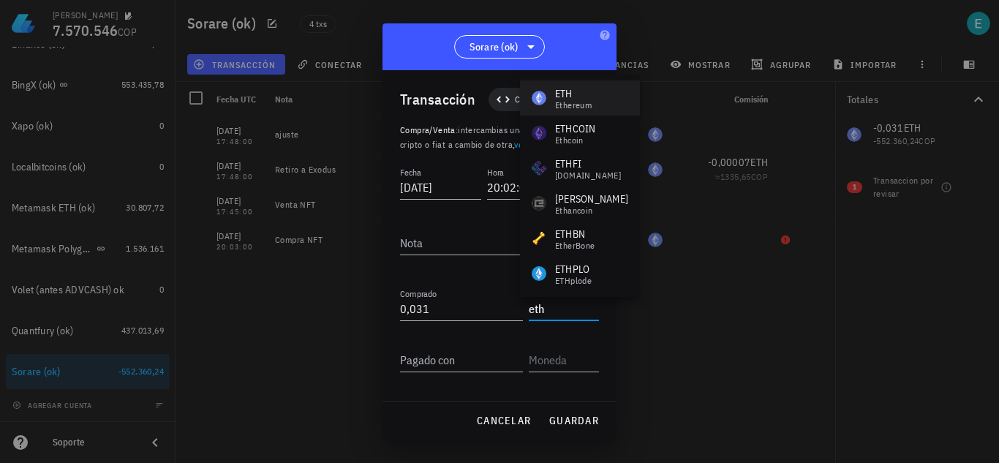
click at [549, 93] on div "ETH Ethereum" at bounding box center [562, 97] width 60 height 23
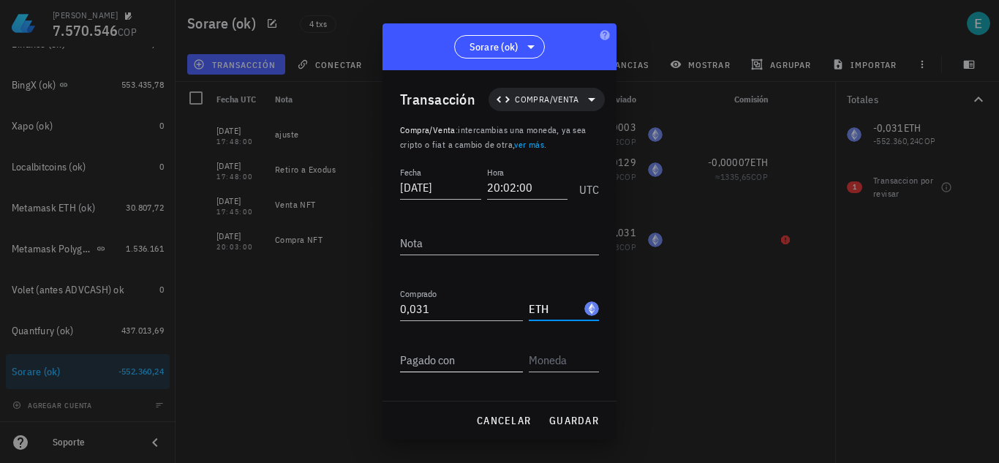
type input "ETH"
type input "185.000"
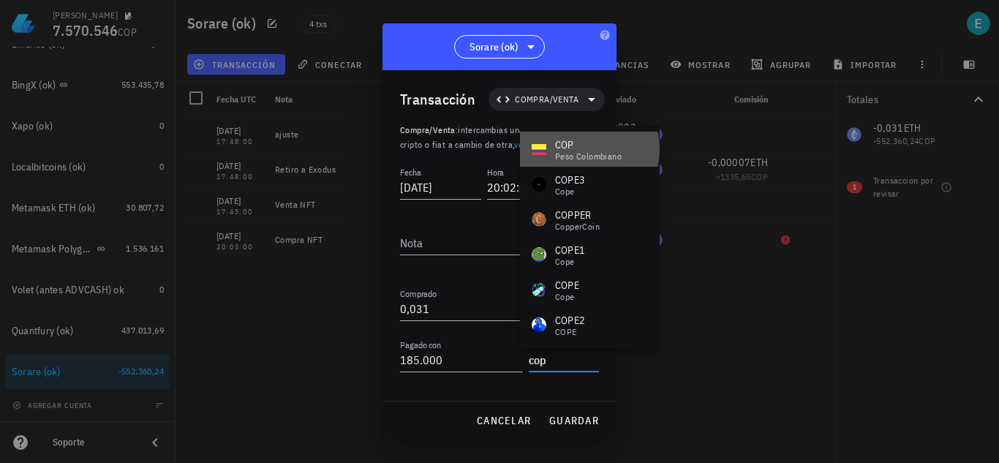
click at [603, 154] on div "peso colombiano" at bounding box center [588, 156] width 67 height 9
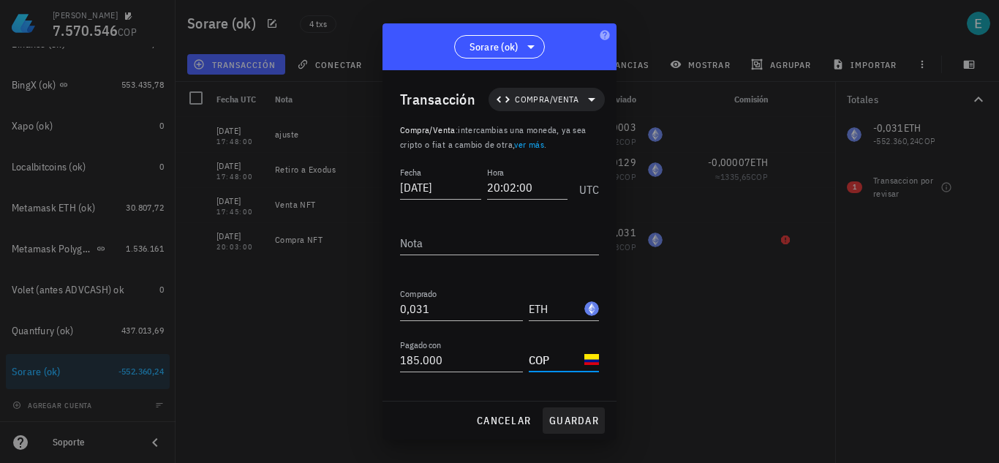
type input "COP"
click at [576, 418] on span "guardar" at bounding box center [574, 420] width 50 height 13
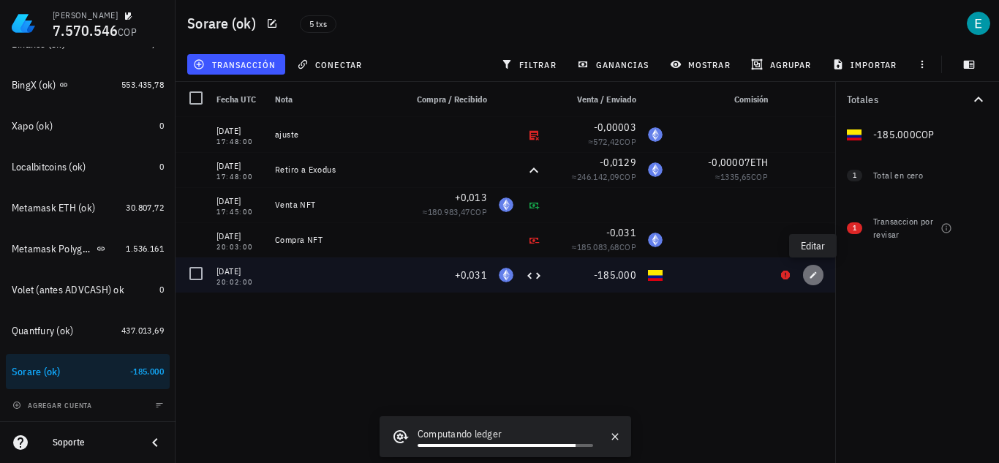
click at [811, 272] on icon "button" at bounding box center [813, 275] width 9 height 9
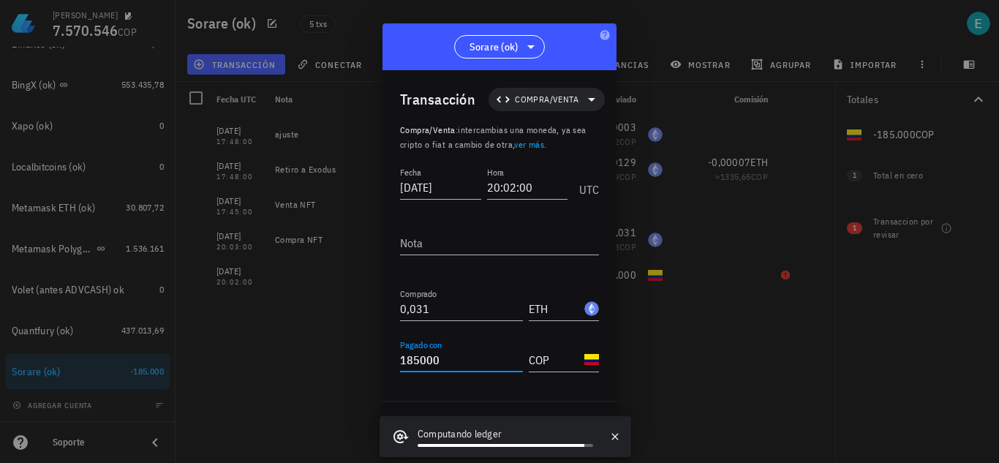
drag, startPoint x: 461, startPoint y: 360, endPoint x: 432, endPoint y: 358, distance: 28.6
click at [432, 358] on input "185000" at bounding box center [461, 359] width 123 height 23
click at [615, 435] on icon "button" at bounding box center [615, 437] width 12 height 12
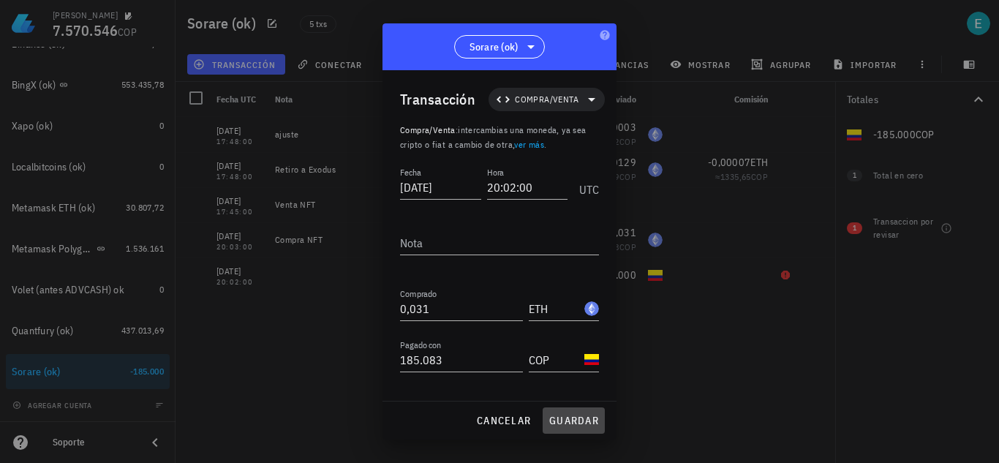
click at [569, 418] on span "guardar" at bounding box center [574, 420] width 50 height 13
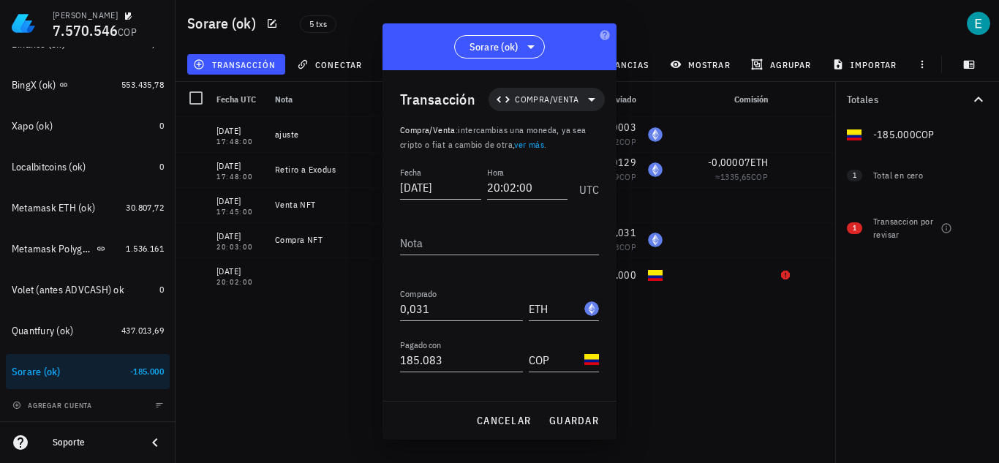
type input "185.000"
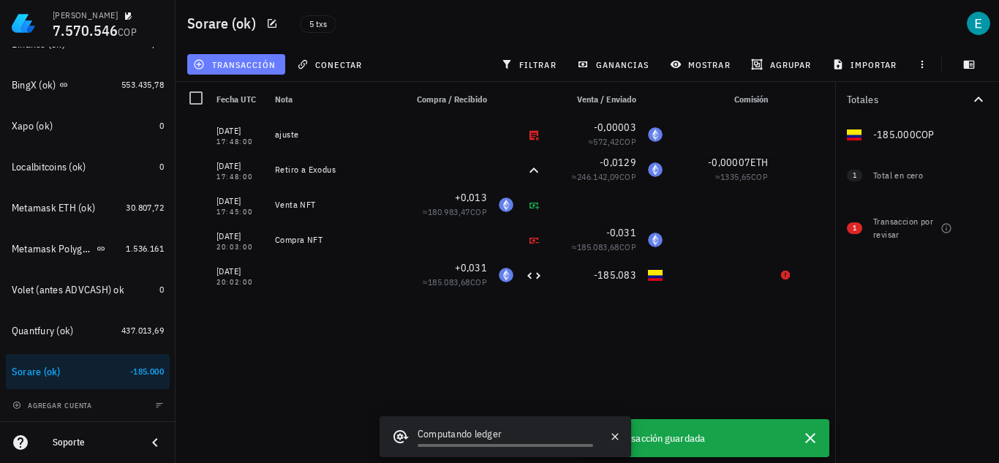
click at [255, 68] on span "transacción" at bounding box center [236, 65] width 80 height 12
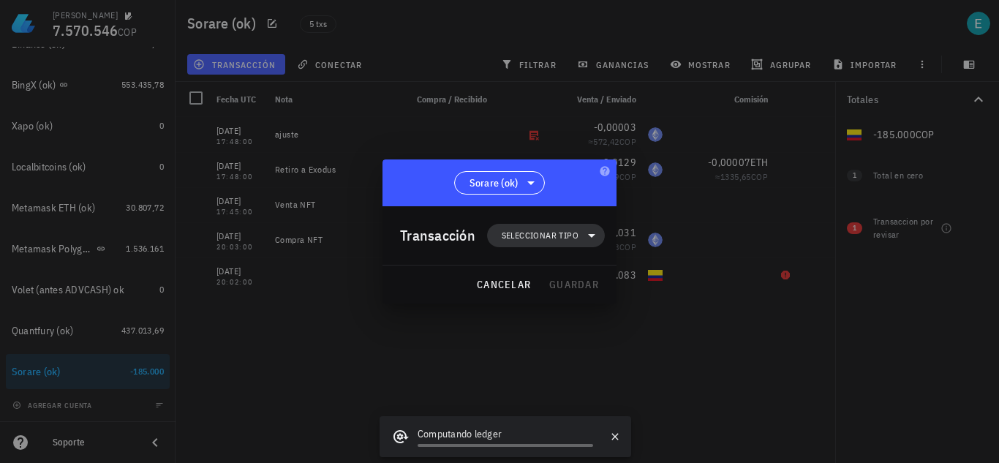
click at [533, 230] on span "Seleccionar tipo" at bounding box center [540, 235] width 77 height 15
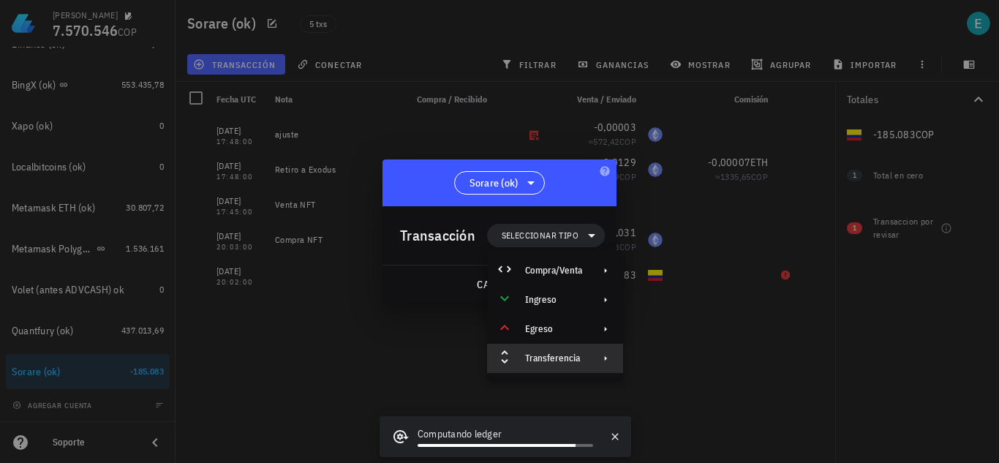
click at [588, 369] on div "Transferencia" at bounding box center [555, 358] width 136 height 29
click at [669, 366] on div "Depósito" at bounding box center [705, 364] width 87 height 12
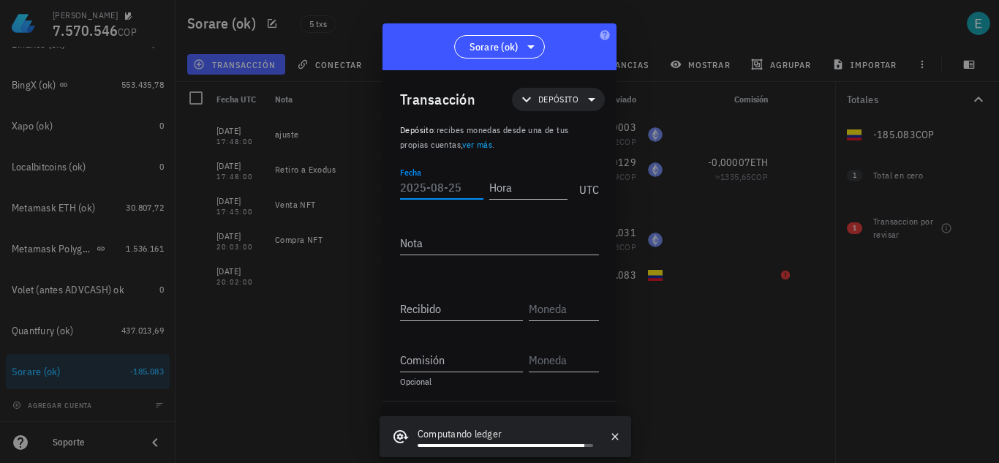
click at [443, 184] on input "Fecha" at bounding box center [441, 187] width 83 height 23
type input "[DATE]"
type input "20:01:00"
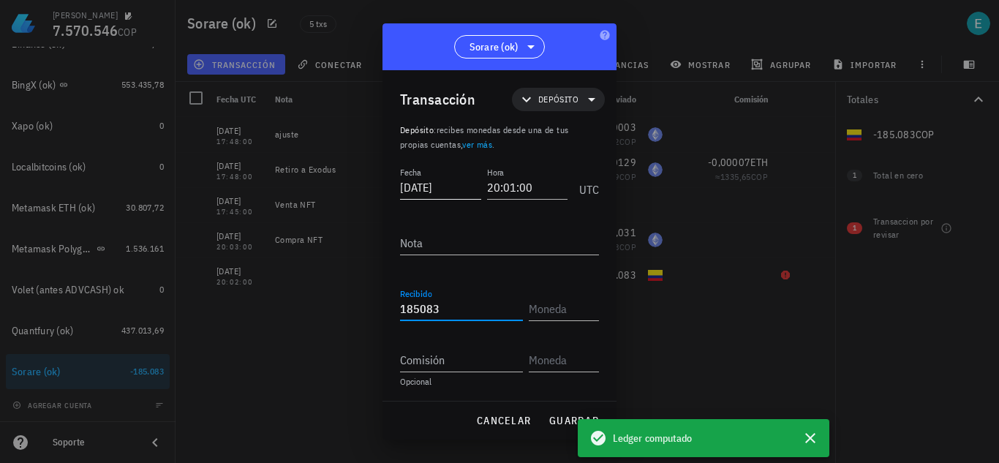
type input "185.083"
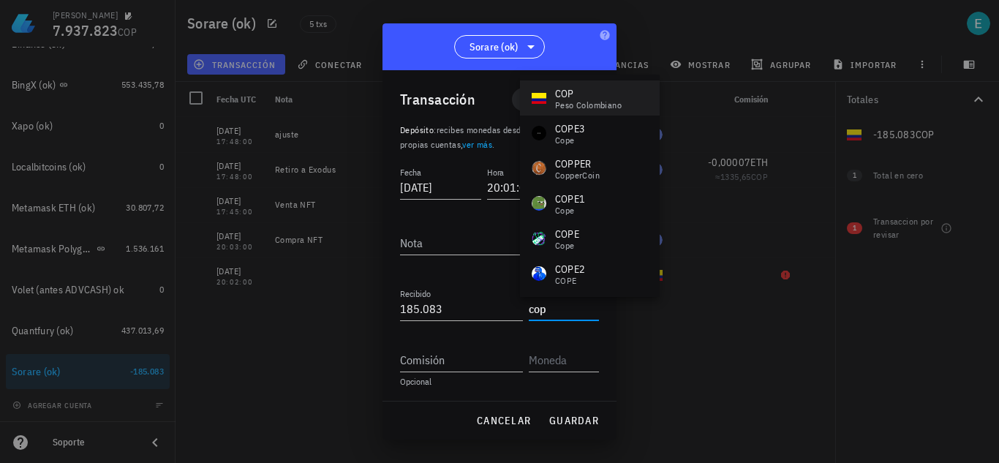
click at [576, 95] on div "COP" at bounding box center [588, 93] width 67 height 15
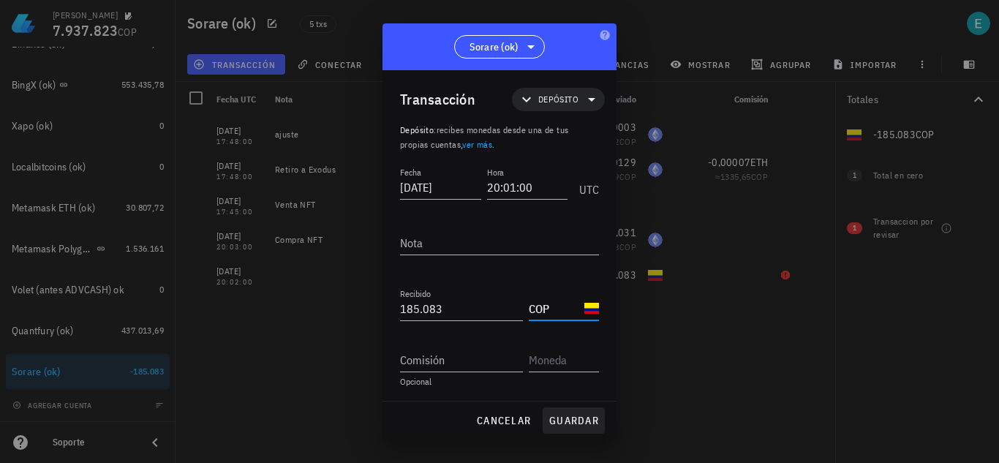
type input "COP"
click at [579, 420] on span "guardar" at bounding box center [574, 420] width 50 height 13
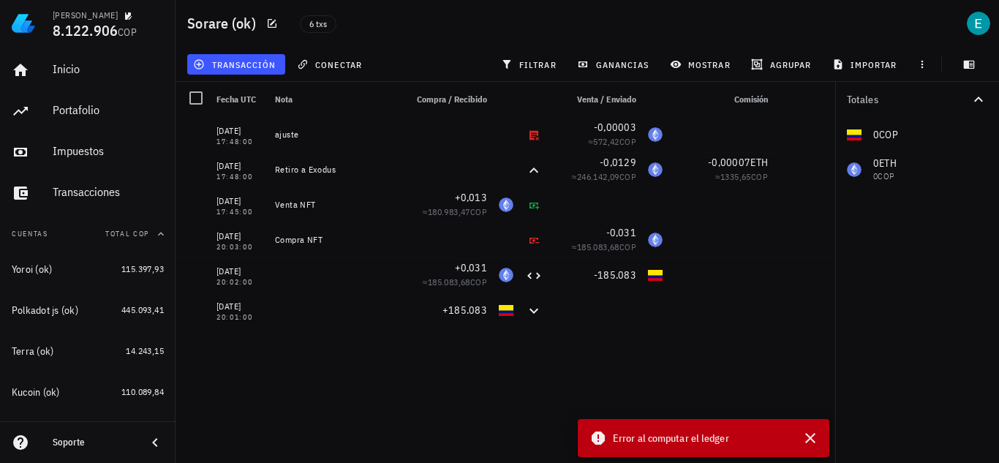
click at [361, 356] on div "[DATE] 17:48:00 ajuste -0,00003 ≈ 572,42 COP [DATE] 17:48:00 Retiro a Exodus -0…" at bounding box center [506, 284] width 660 height 334
click at [814, 437] on icon "button" at bounding box center [811, 438] width 18 height 18
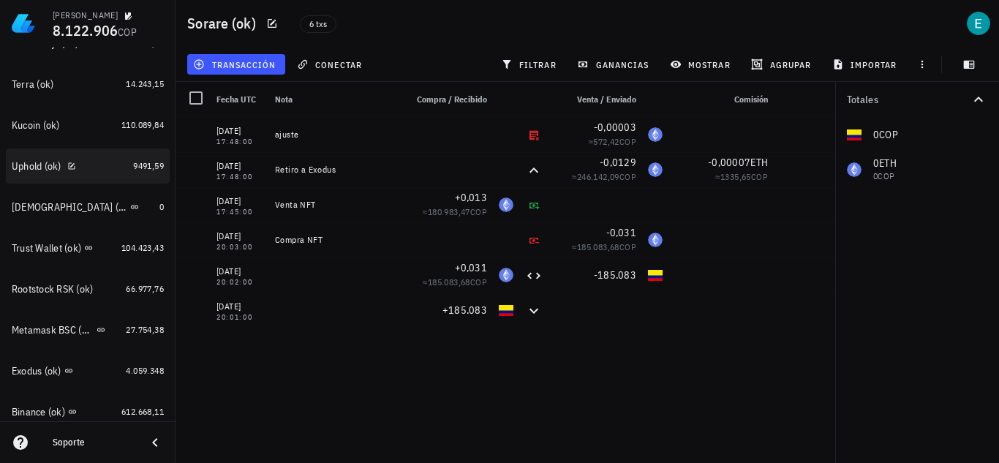
scroll to position [293, 0]
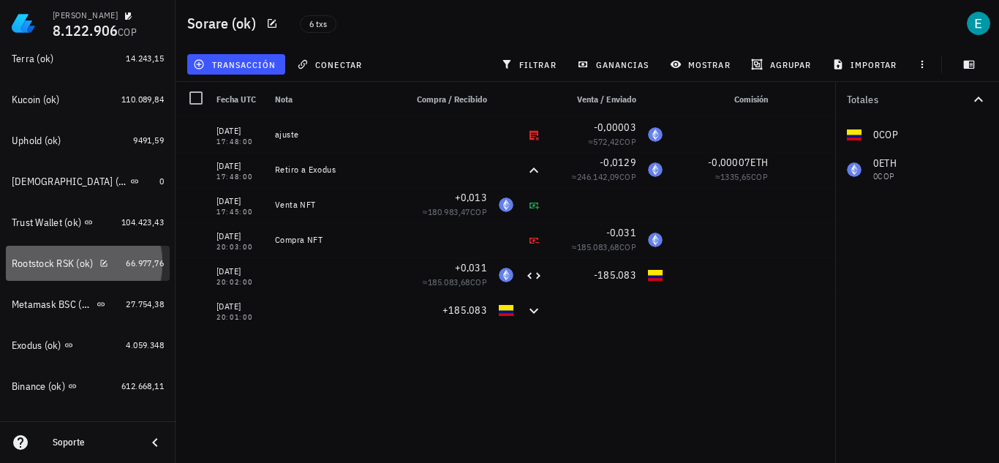
click at [46, 269] on div "Rootstock RSK (ok)" at bounding box center [53, 264] width 82 height 12
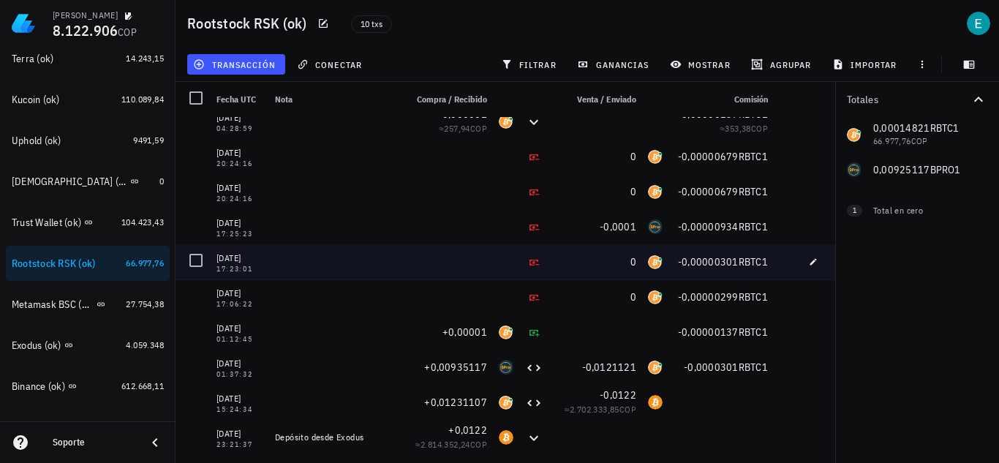
scroll to position [17, 0]
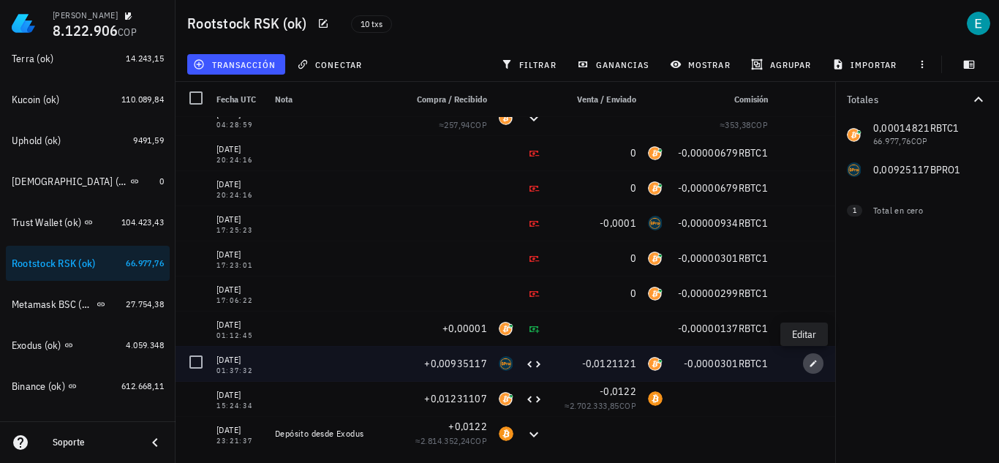
click at [809, 360] on icon "button" at bounding box center [813, 363] width 9 height 9
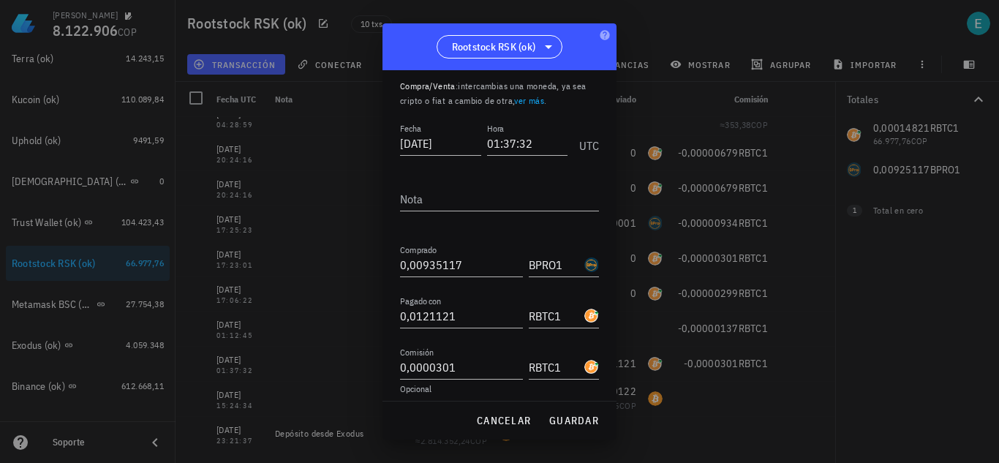
scroll to position [81, 0]
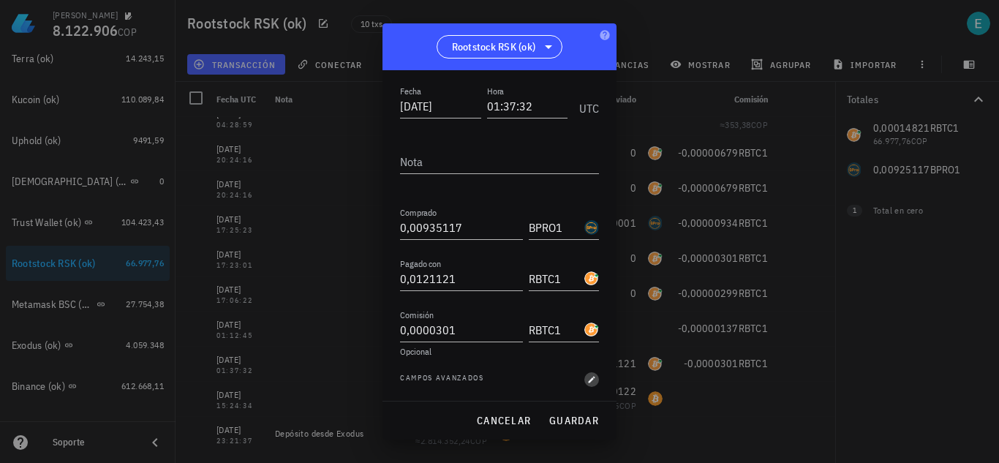
click at [587, 376] on icon "button" at bounding box center [591, 379] width 9 height 9
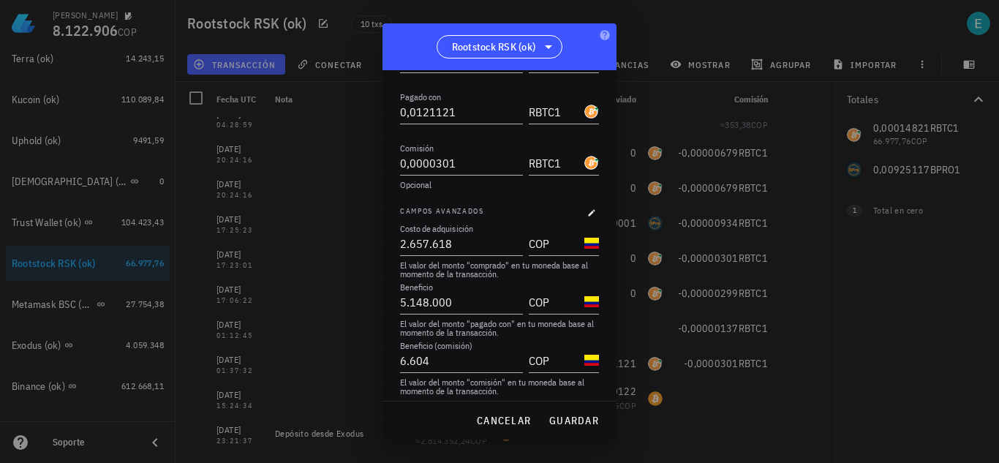
scroll to position [257, 0]
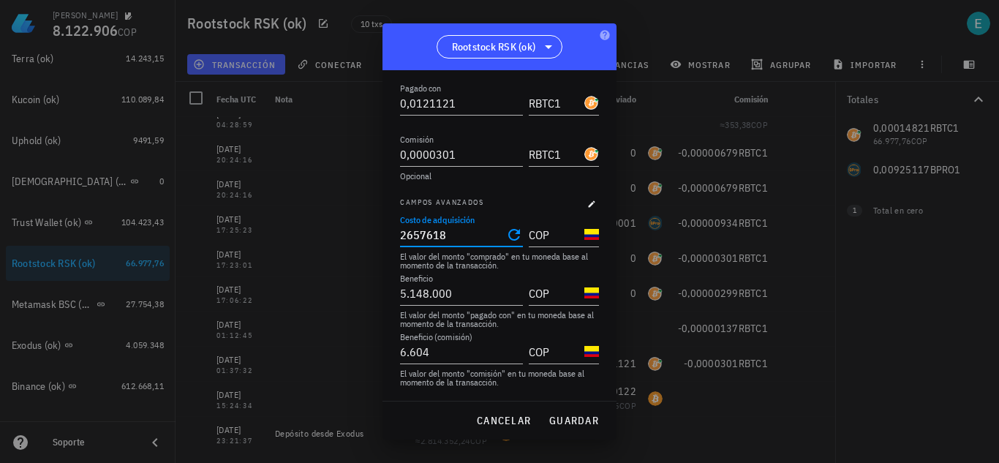
drag, startPoint x: 467, startPoint y: 234, endPoint x: 392, endPoint y: 227, distance: 75.0
click at [392, 227] on div "Transacción Compra/Venta Compra/Venta : intercambias una moneda, ya sea cripto …" at bounding box center [500, 235] width 234 height 331
type input "2.657.618"
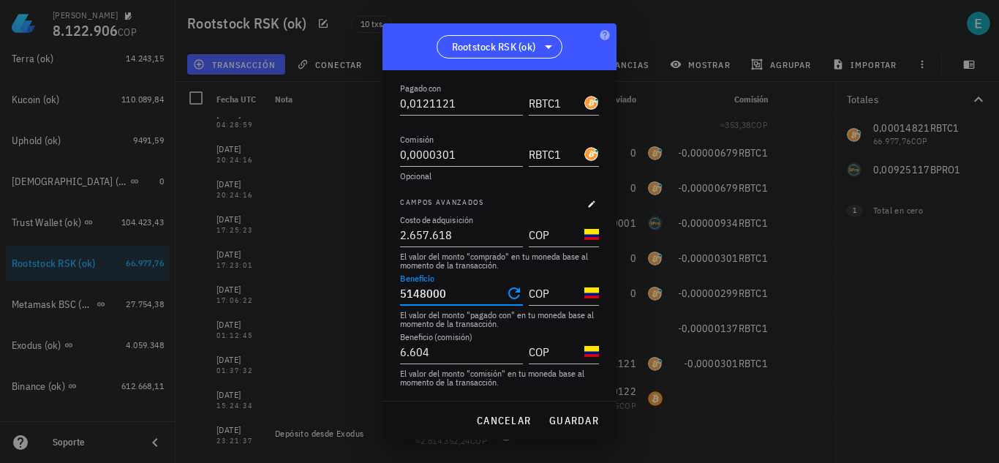
drag, startPoint x: 468, startPoint y: 288, endPoint x: 368, endPoint y: 287, distance: 100.2
click at [368, 287] on div "[PERSON_NAME] 8.122.906 COP Inicio [GEOGRAPHIC_DATA] Impuestos [GEOGRAPHIC_DATA…" at bounding box center [499, 231] width 999 height 463
click at [563, 415] on span "guardar" at bounding box center [574, 420] width 50 height 13
type input "5.148.000"
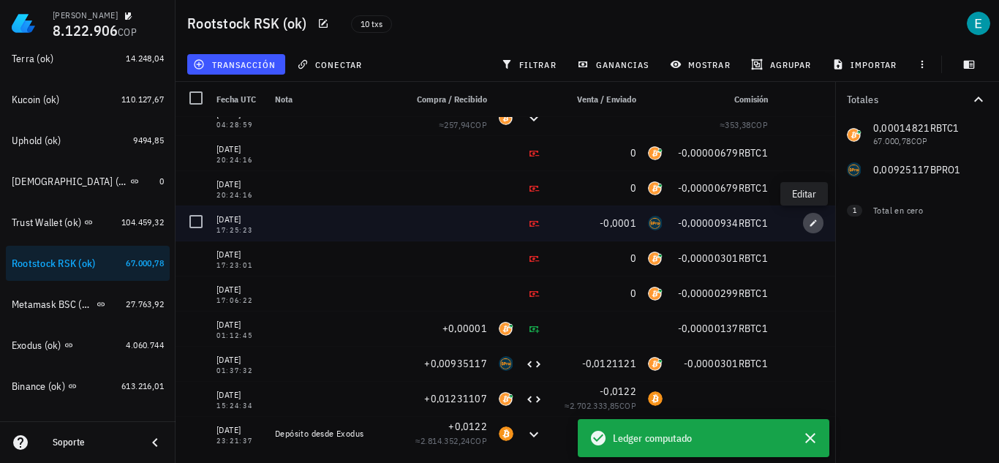
click at [809, 219] on icon "button" at bounding box center [813, 223] width 9 height 9
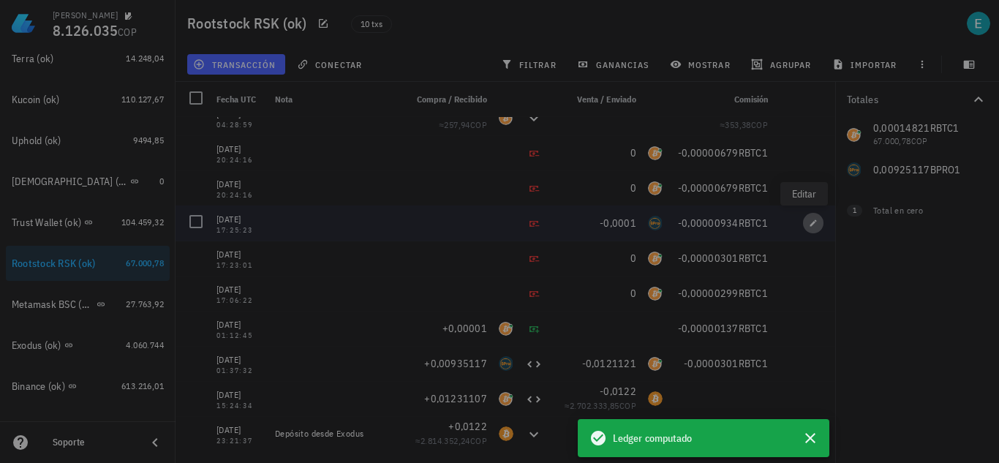
type input "[DATE]"
type input "17:25:23"
type input "0,0001"
type input "BPRO1"
type input "0,00000934"
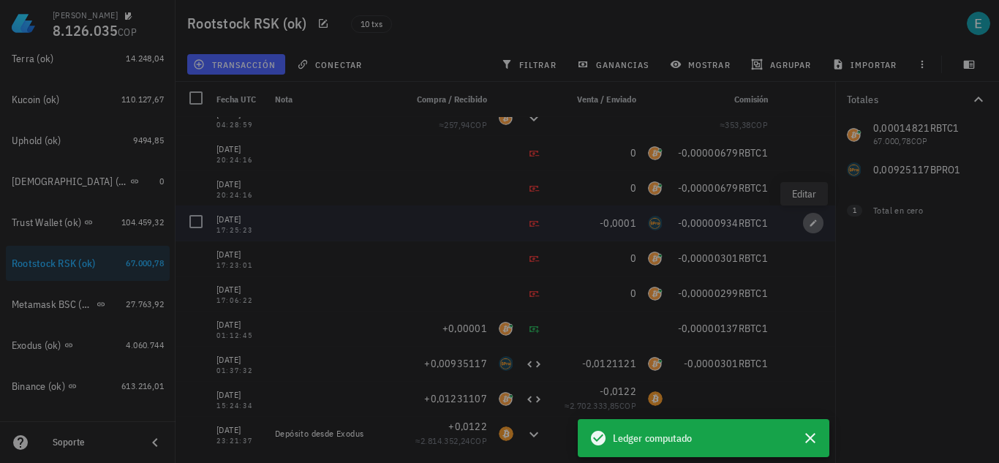
type input "16.000"
type input "1.600"
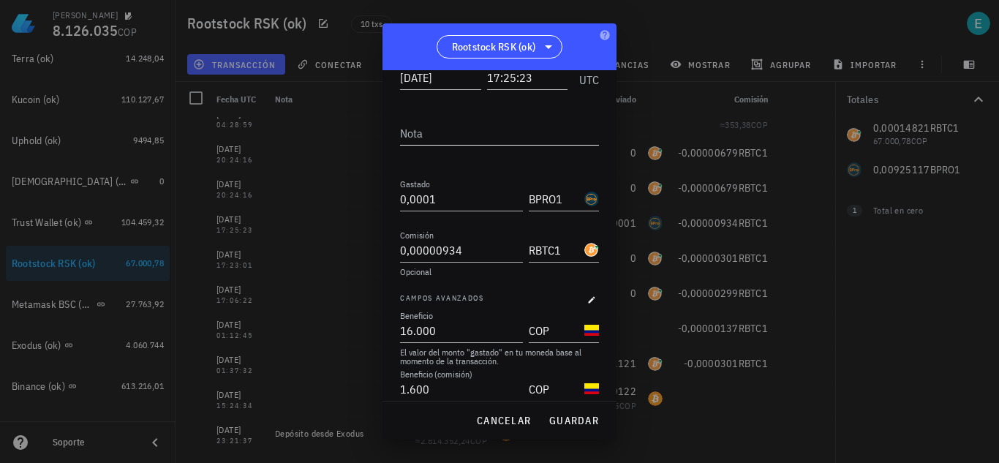
scroll to position [147, 0]
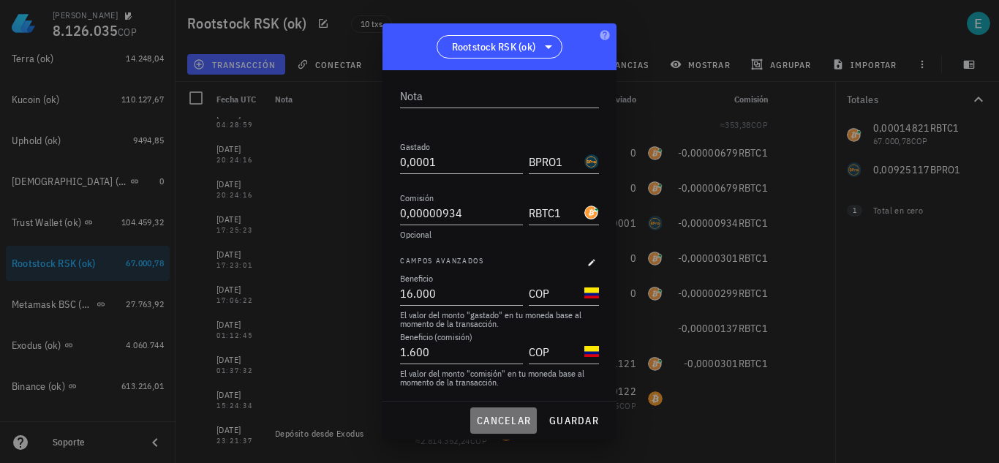
click at [501, 416] on span "cancelar" at bounding box center [503, 420] width 55 height 13
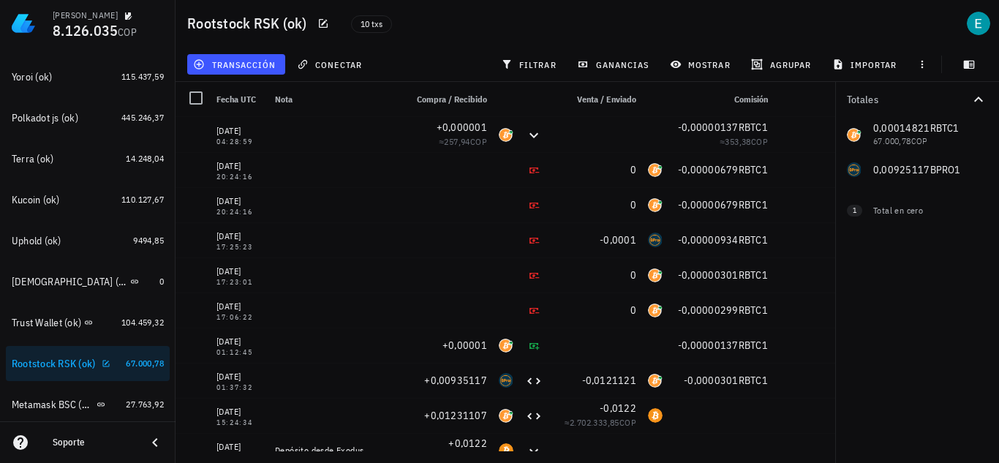
scroll to position [0, 0]
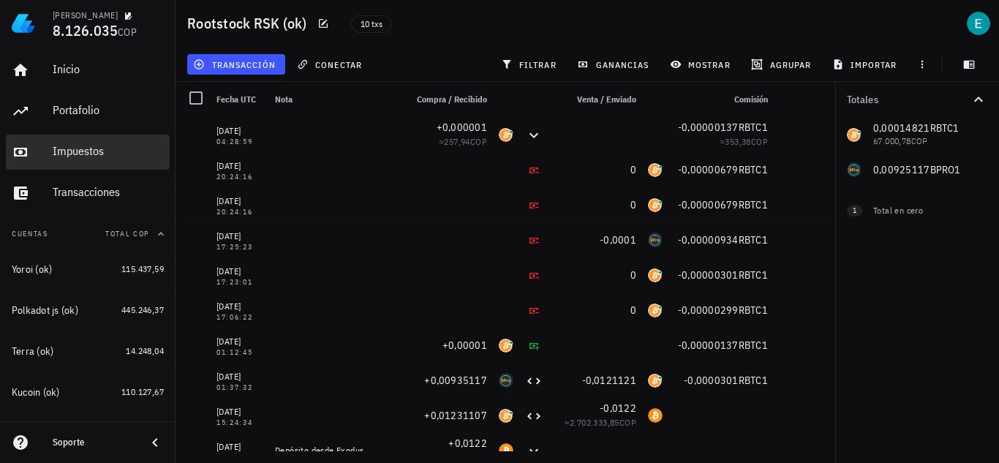
click at [101, 148] on div "Impuestos" at bounding box center [108, 151] width 111 height 14
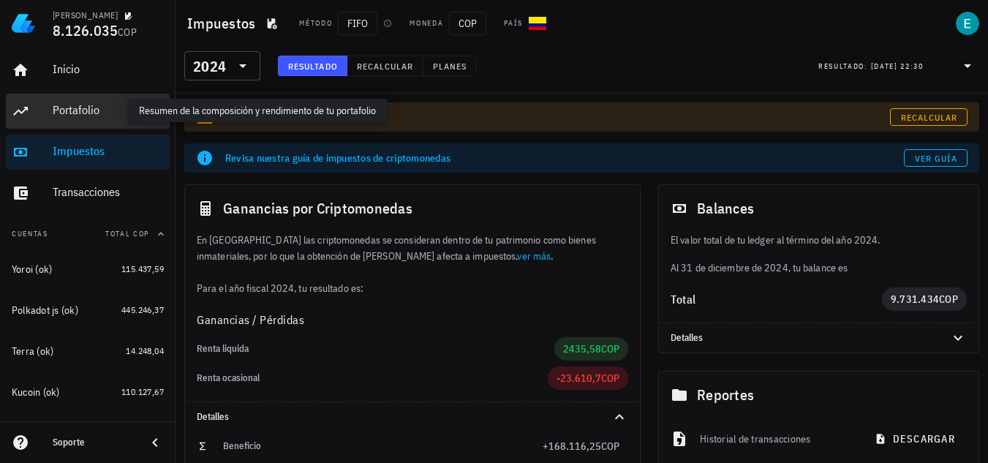
click at [82, 105] on div "Portafolio" at bounding box center [108, 110] width 111 height 14
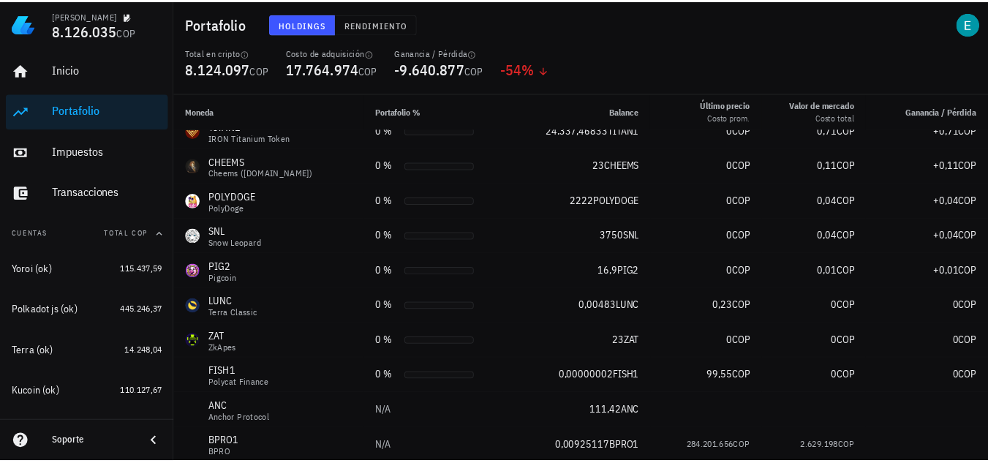
scroll to position [1141, 0]
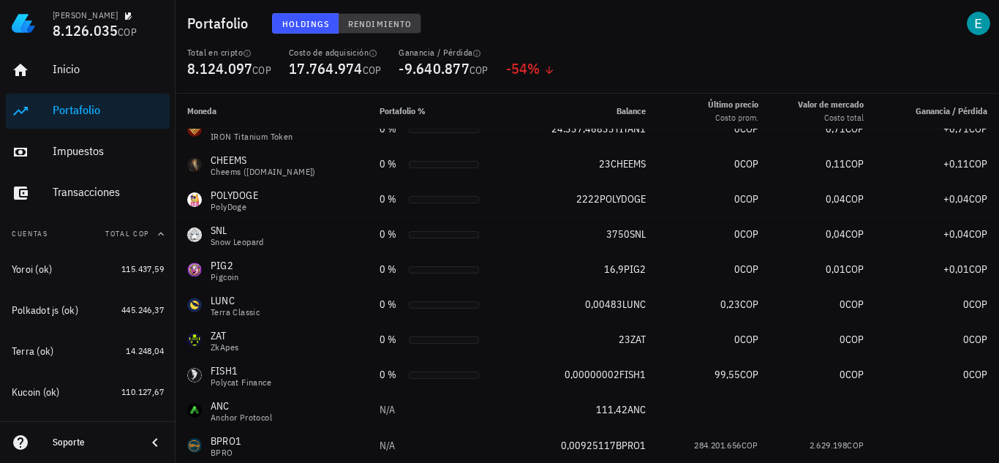
click at [383, 23] on span "Rendimiento" at bounding box center [380, 23] width 64 height 11
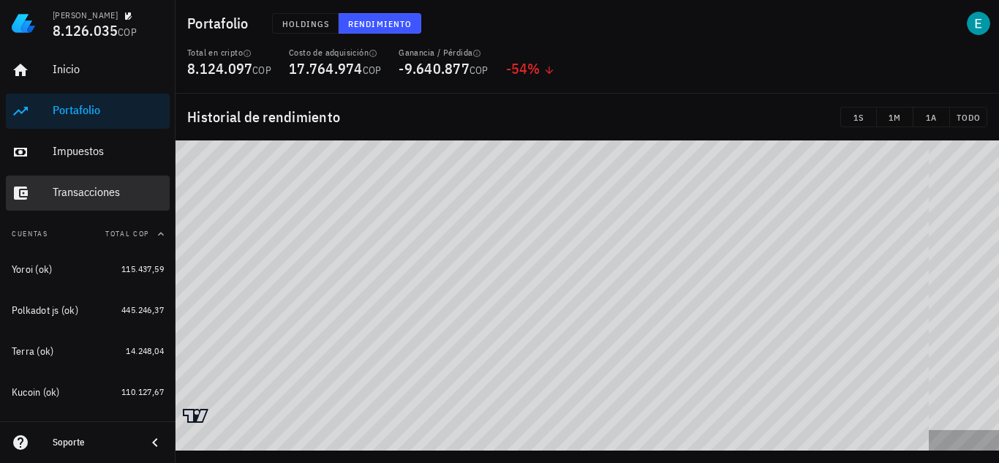
click at [70, 191] on div "Transacciones" at bounding box center [108, 192] width 111 height 14
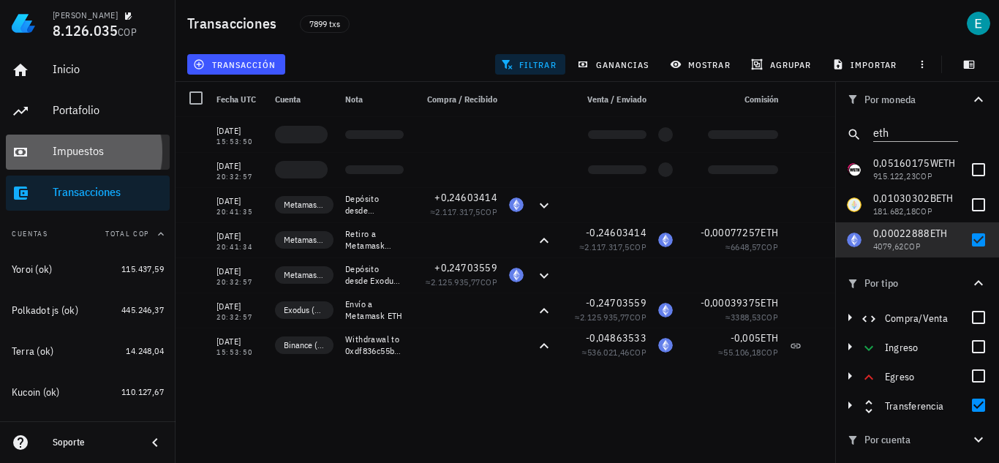
click at [71, 151] on div "Impuestos" at bounding box center [108, 151] width 111 height 14
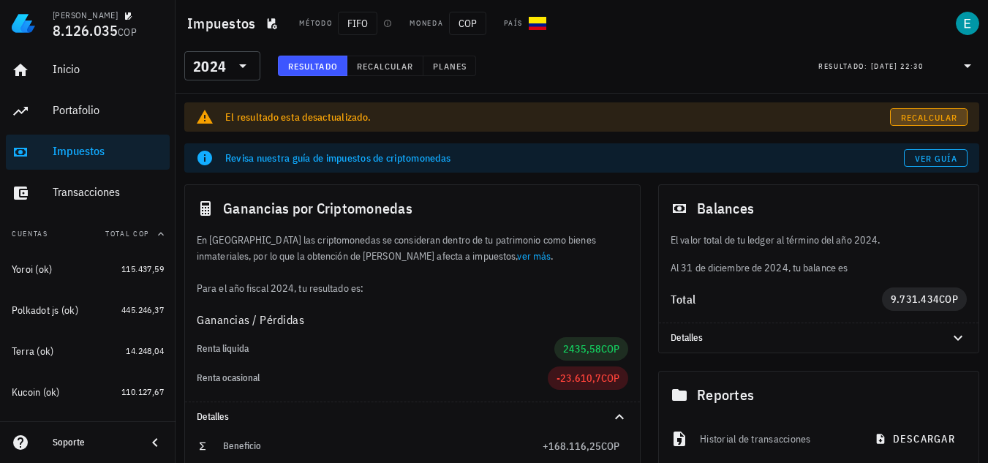
click at [906, 116] on span "Recalcular" at bounding box center [930, 117] width 58 height 11
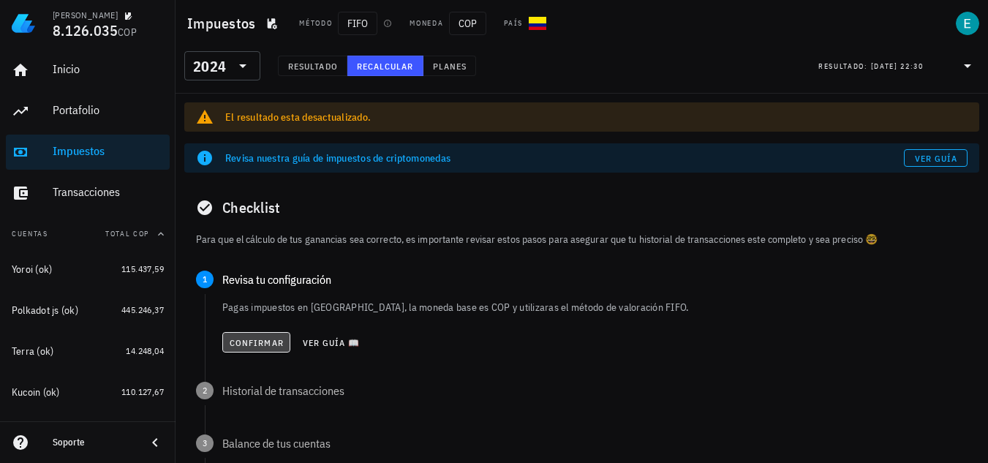
click at [261, 344] on span "Confirmar" at bounding box center [256, 342] width 55 height 11
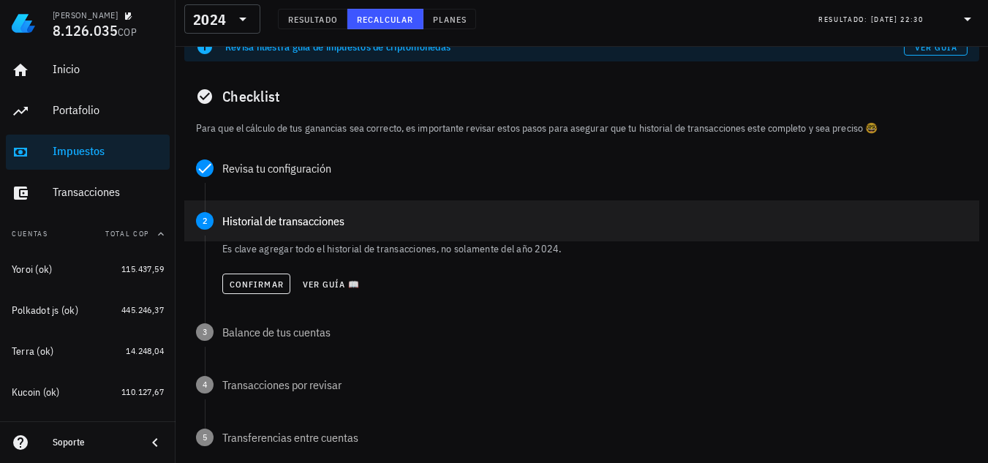
scroll to position [146, 0]
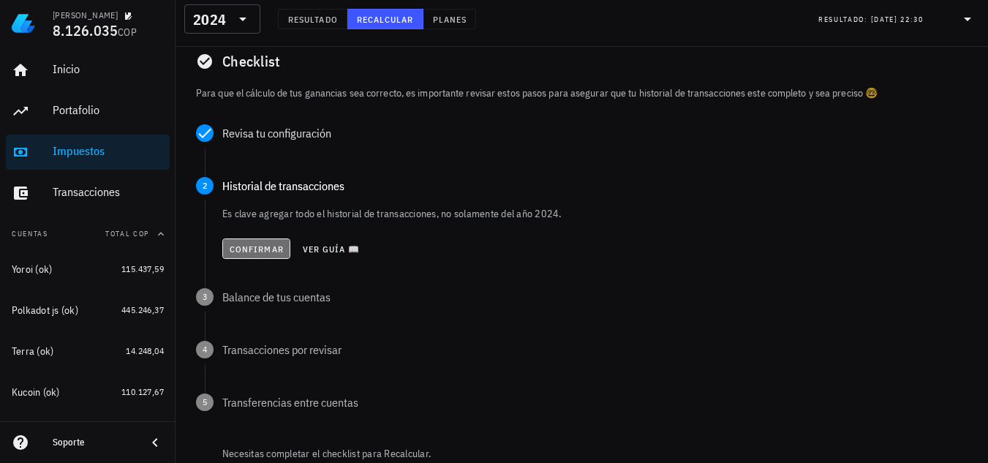
click at [255, 253] on span "Confirmar" at bounding box center [256, 249] width 55 height 11
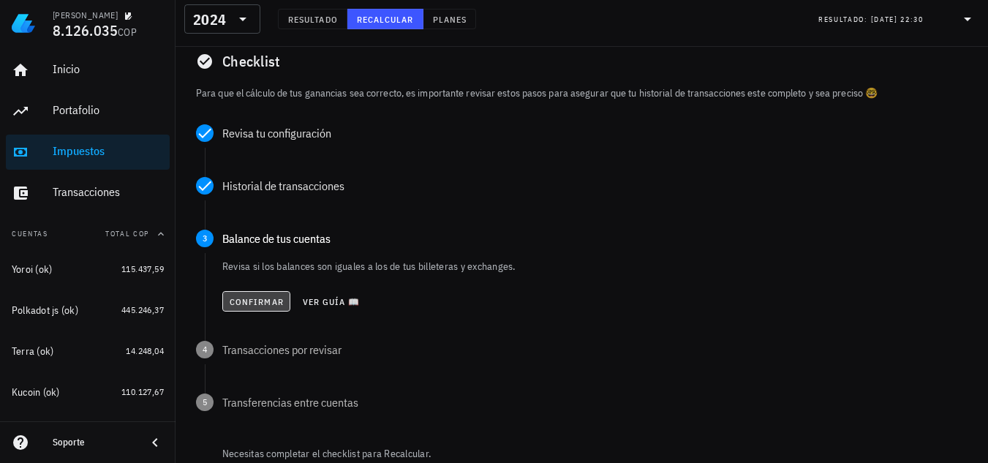
click at [263, 300] on span "Confirmar" at bounding box center [256, 301] width 55 height 11
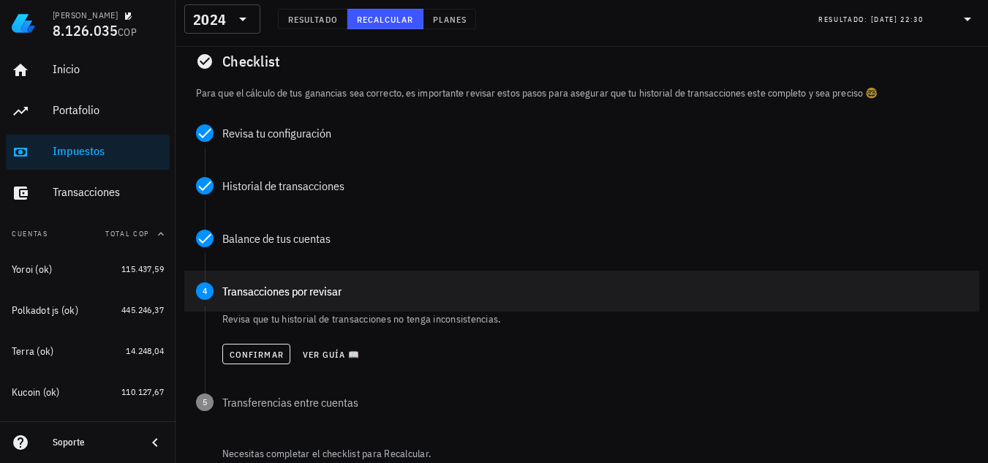
scroll to position [219, 0]
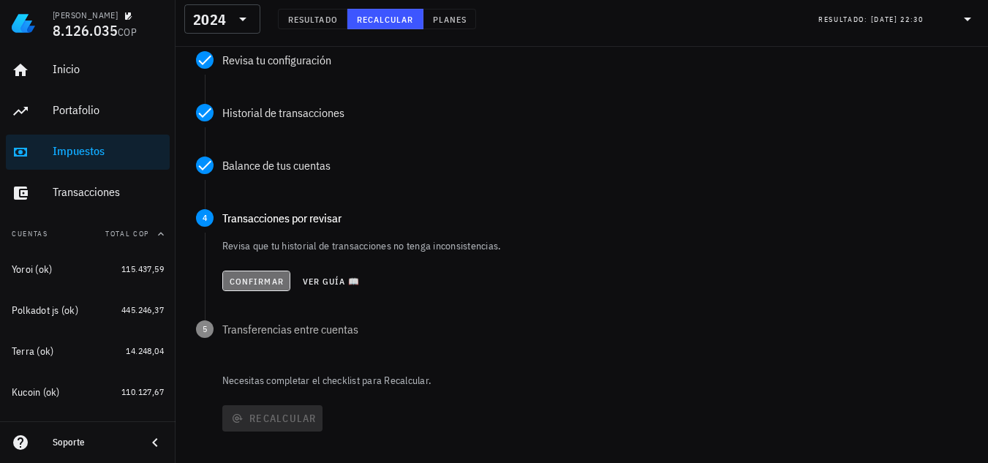
click at [259, 280] on span "Confirmar" at bounding box center [256, 281] width 55 height 11
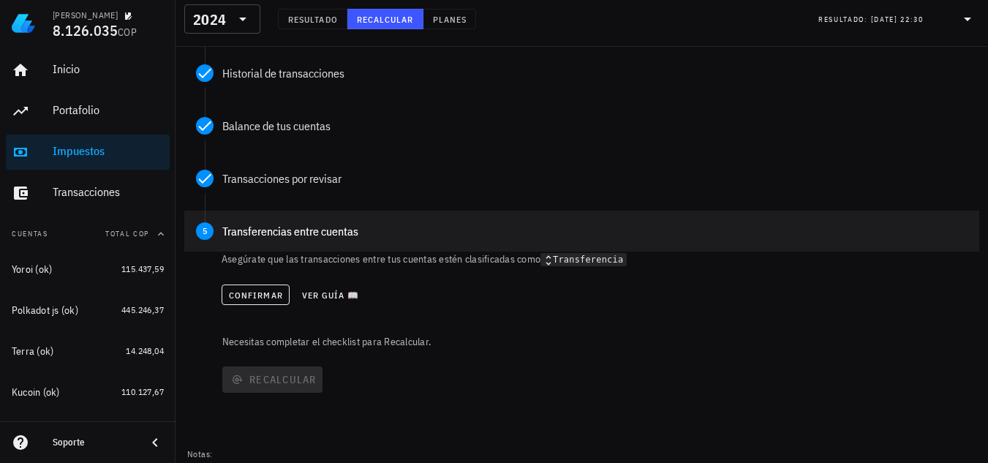
scroll to position [293, 0]
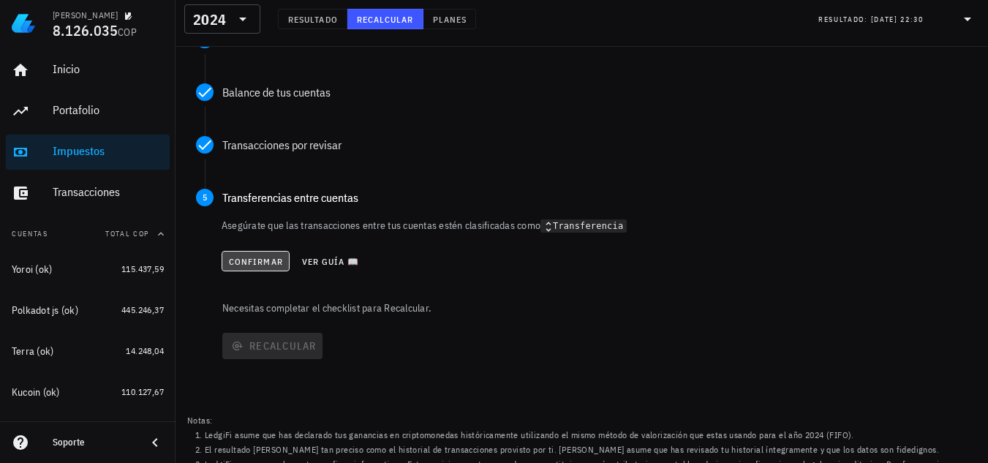
click at [264, 265] on span "Confirmar" at bounding box center [255, 261] width 55 height 11
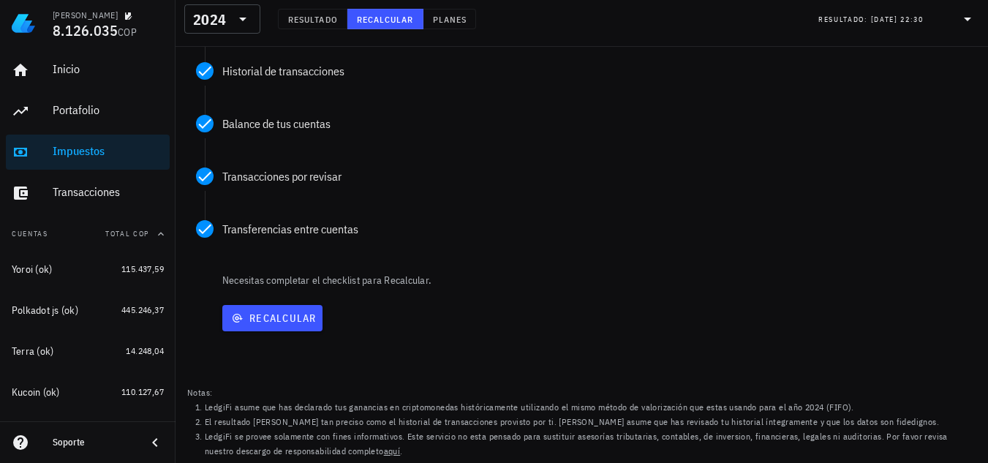
scroll to position [261, 0]
click at [290, 324] on span "Recalcular" at bounding box center [272, 318] width 89 height 13
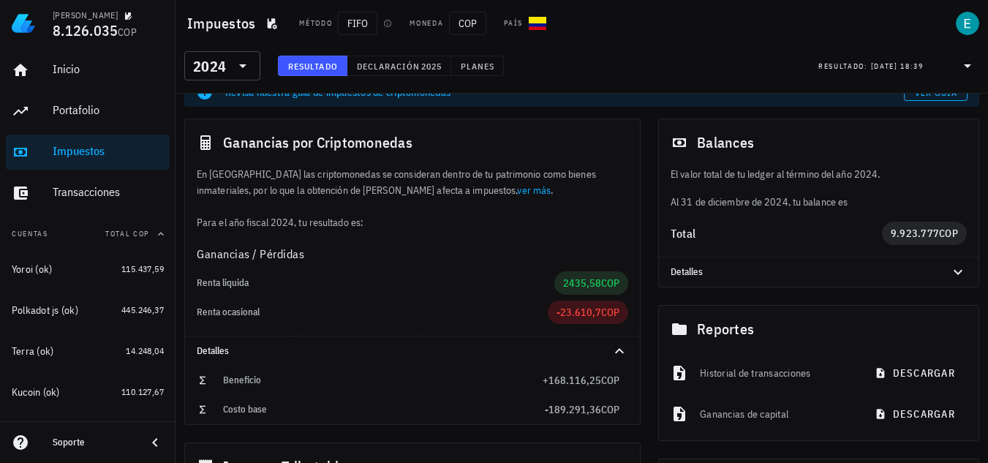
scroll to position [20, 0]
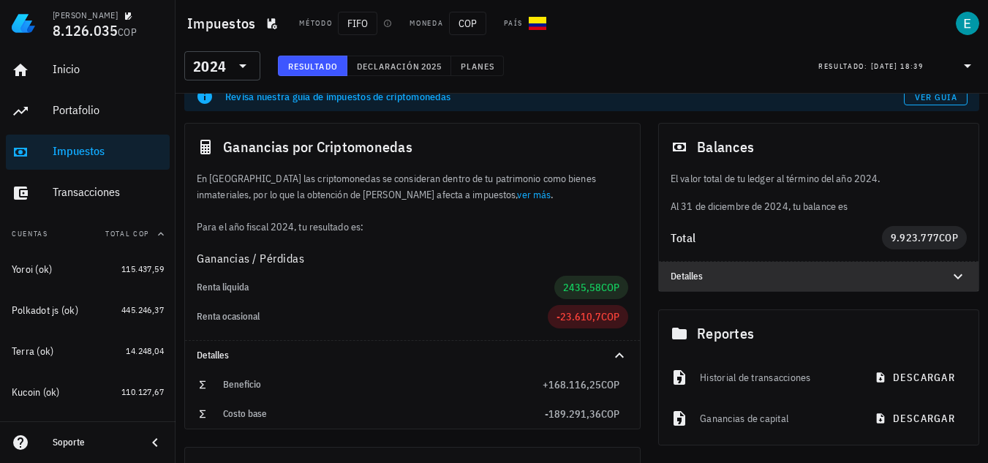
click at [934, 279] on div at bounding box center [949, 277] width 35 height 18
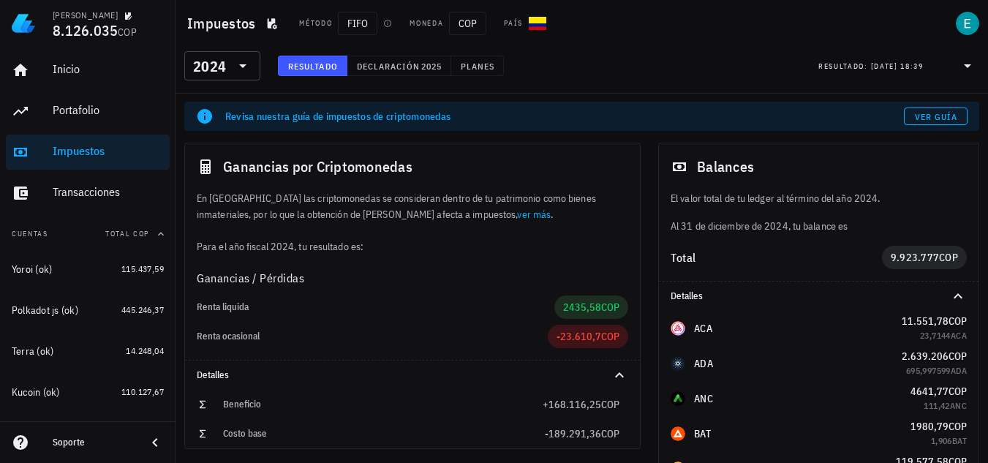
scroll to position [0, 0]
click at [402, 67] on span "Declaración" at bounding box center [388, 66] width 64 height 11
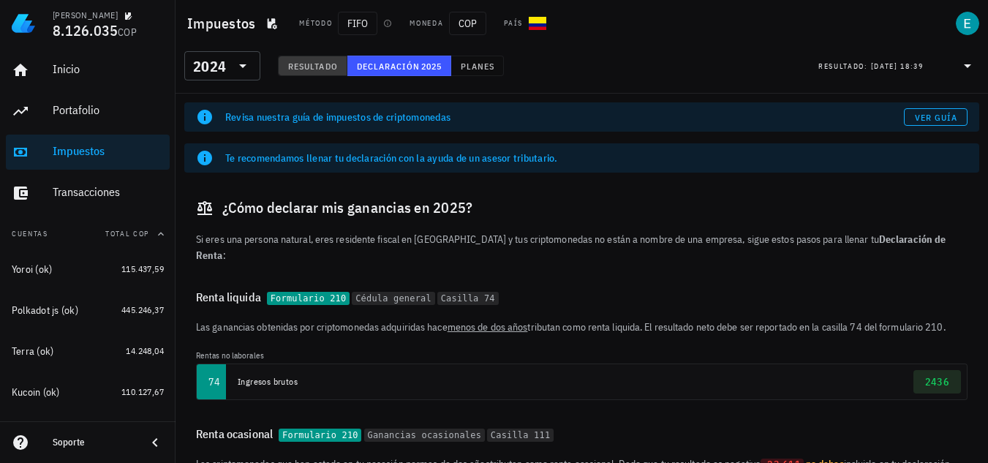
click at [308, 62] on span "Resultado" at bounding box center [313, 66] width 50 height 11
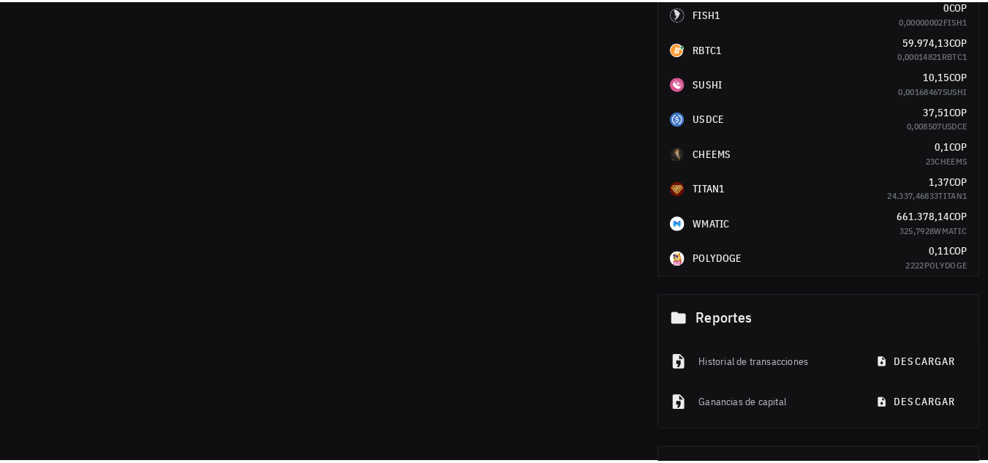
scroll to position [1814, 0]
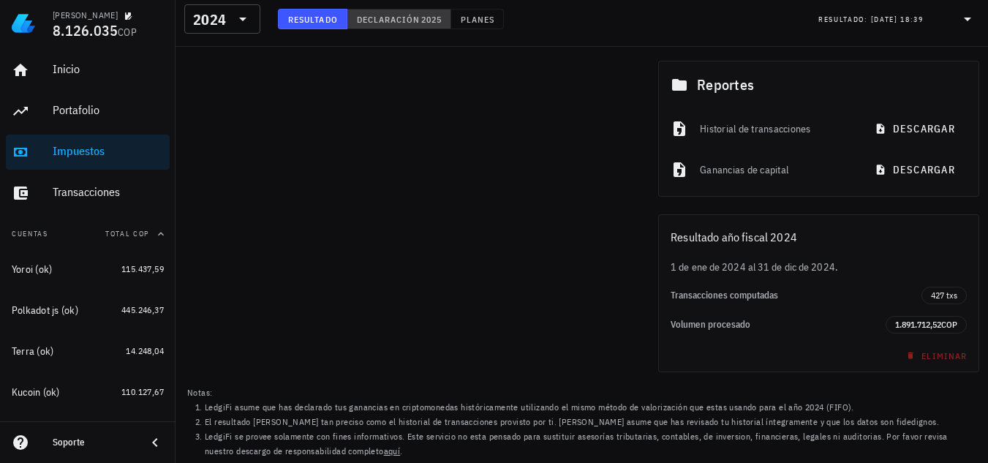
click at [418, 17] on span "Declaración" at bounding box center [388, 19] width 64 height 11
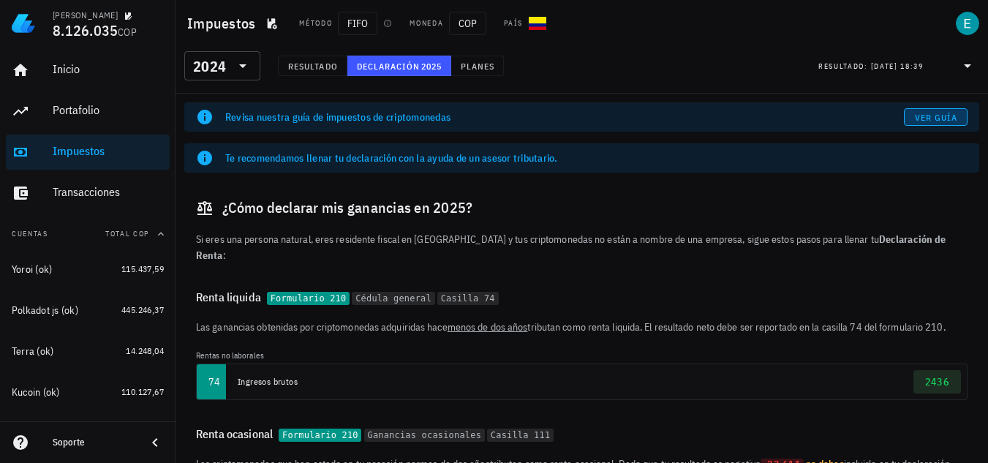
click at [945, 115] on span "Ver guía" at bounding box center [937, 117] width 44 height 11
click at [334, 61] on span "Resultado" at bounding box center [313, 66] width 50 height 11
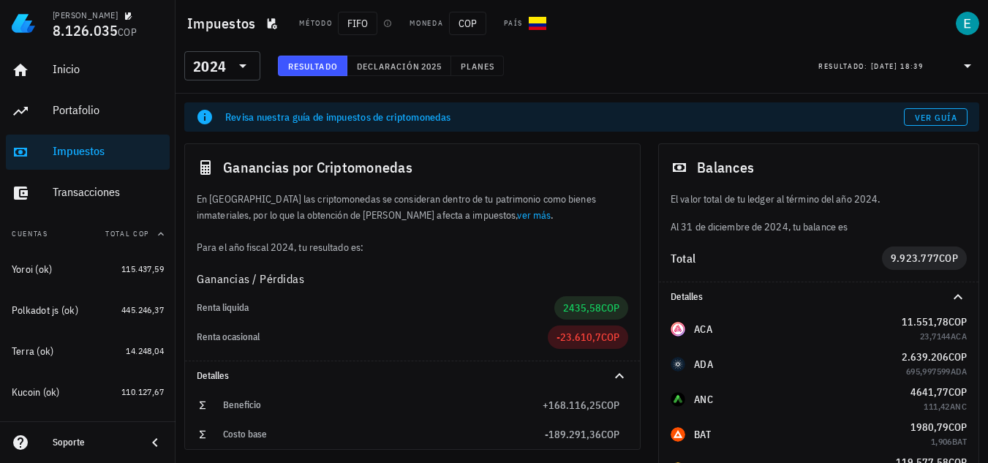
click at [517, 212] on link "ver más" at bounding box center [534, 215] width 34 height 13
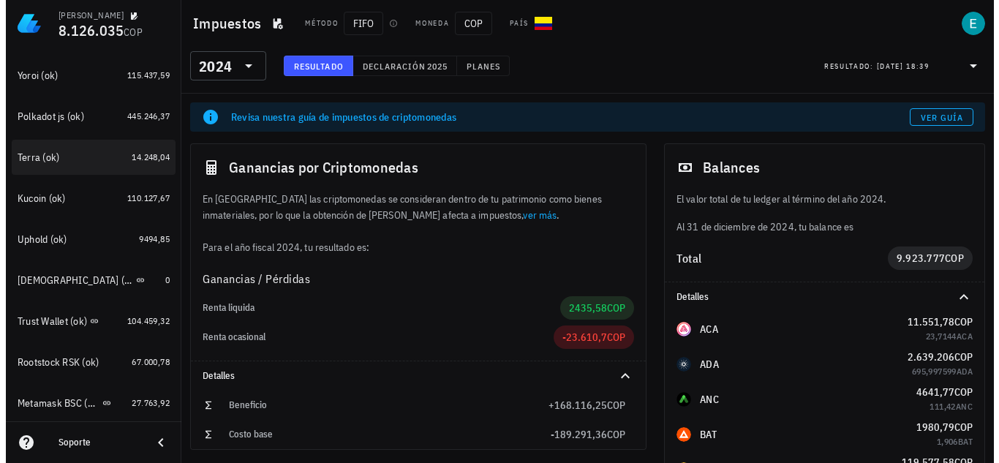
scroll to position [219, 0]
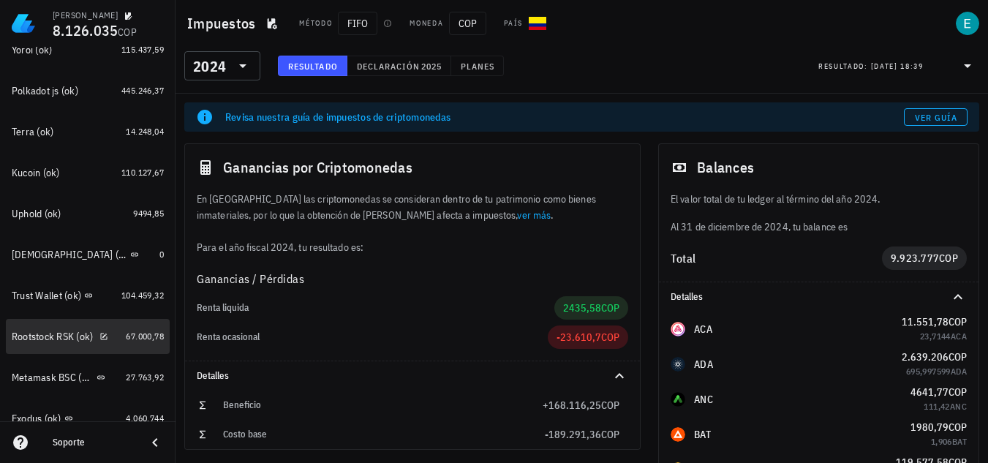
click at [42, 328] on div "Rootstock RSK (ok)" at bounding box center [66, 336] width 108 height 31
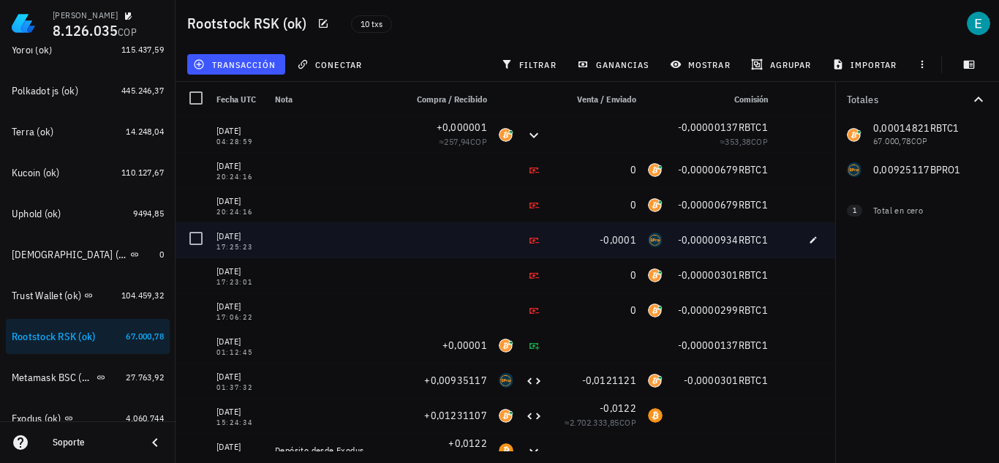
scroll to position [17, 0]
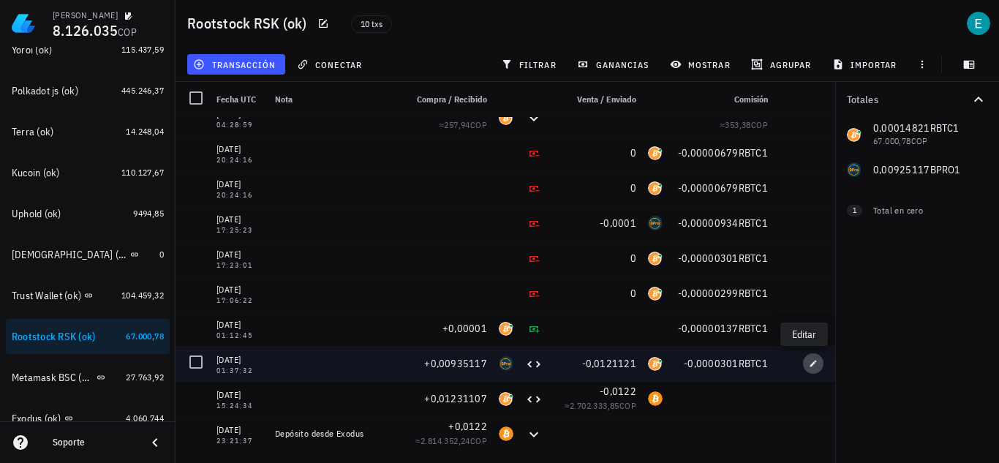
click at [811, 364] on icon "button" at bounding box center [814, 363] width 7 height 7
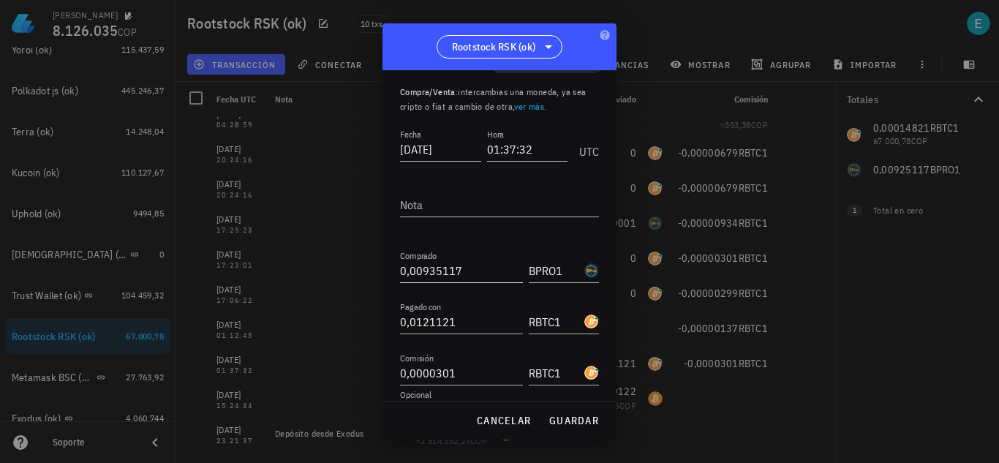
scroll to position [81, 0]
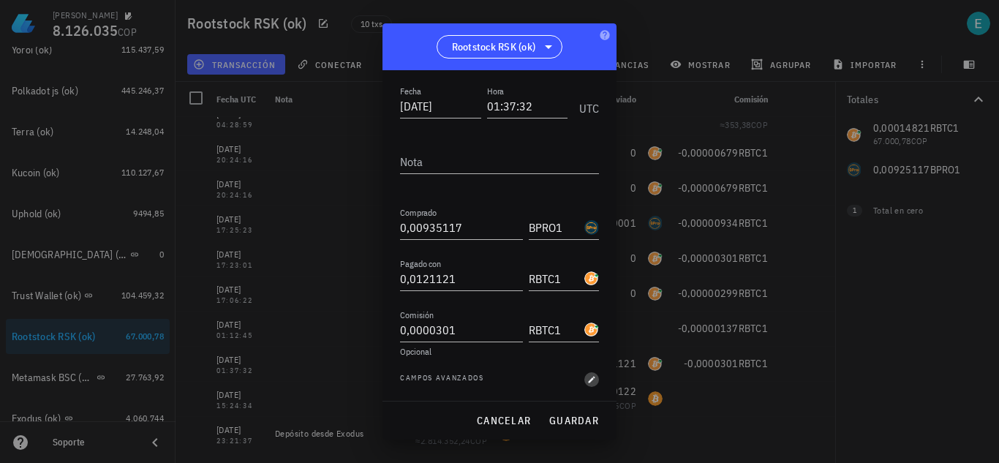
click at [589, 378] on icon "button" at bounding box center [592, 379] width 7 height 7
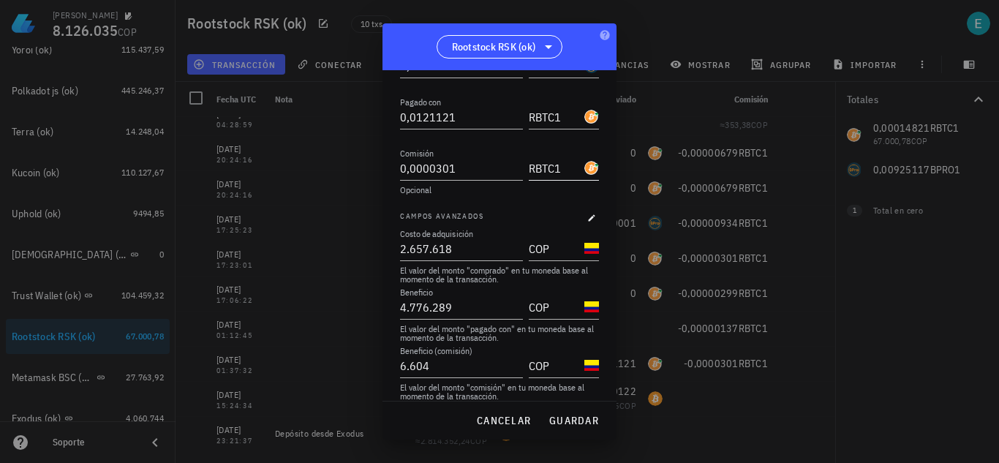
scroll to position [257, 0]
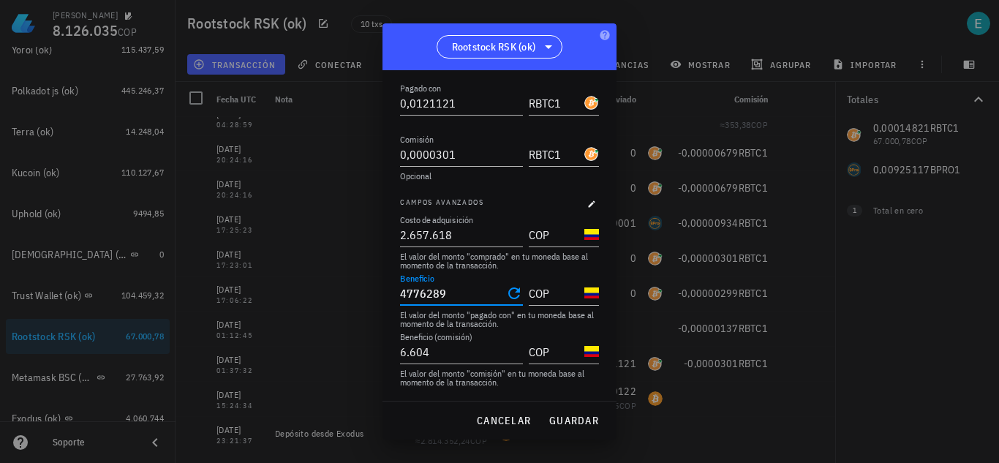
drag, startPoint x: 459, startPoint y: 297, endPoint x: 356, endPoint y: 296, distance: 103.2
click at [356, 296] on div "[PERSON_NAME] 8.126.035 COP Inicio [GEOGRAPHIC_DATA] Impuestos [GEOGRAPHIC_DATA…" at bounding box center [499, 231] width 999 height 463
type input "4.776.289"
drag, startPoint x: 506, startPoint y: 419, endPoint x: 0, endPoint y: 140, distance: 577.9
click at [506, 418] on span "cancelar" at bounding box center [503, 420] width 55 height 13
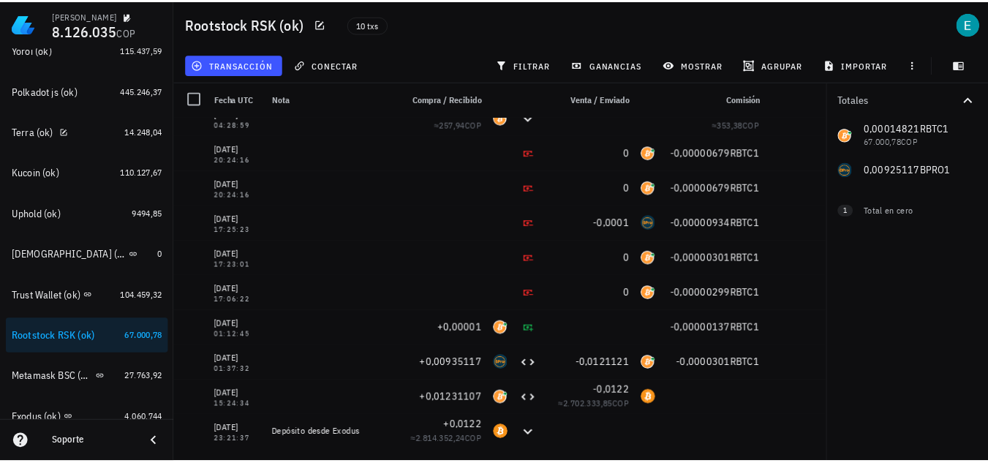
scroll to position [0, 0]
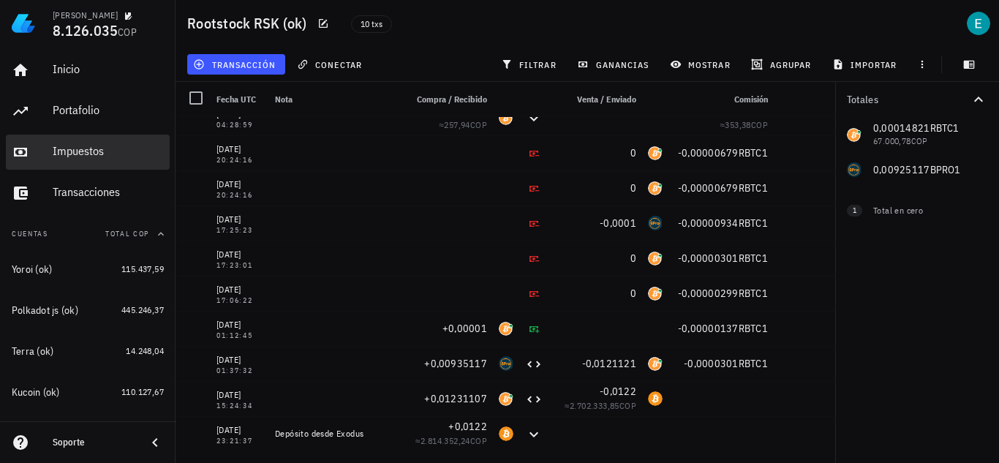
click at [81, 154] on div "Impuestos" at bounding box center [108, 151] width 111 height 14
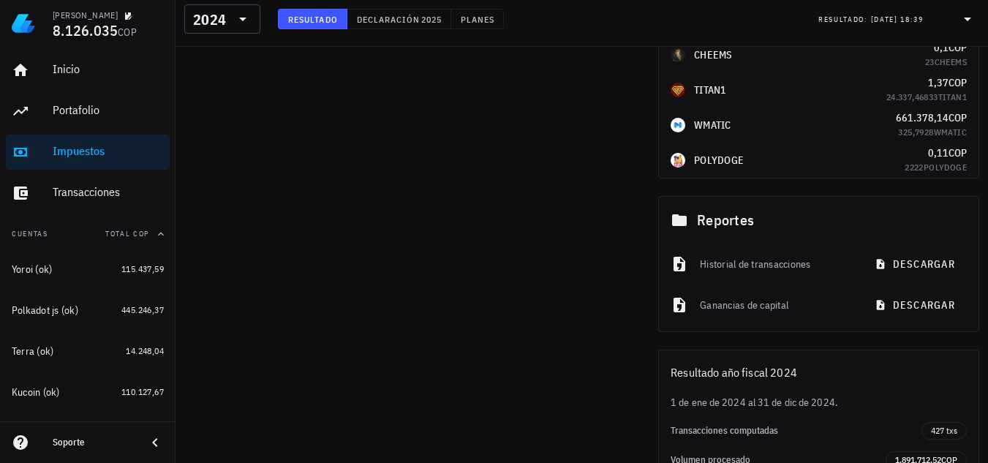
scroll to position [1814, 0]
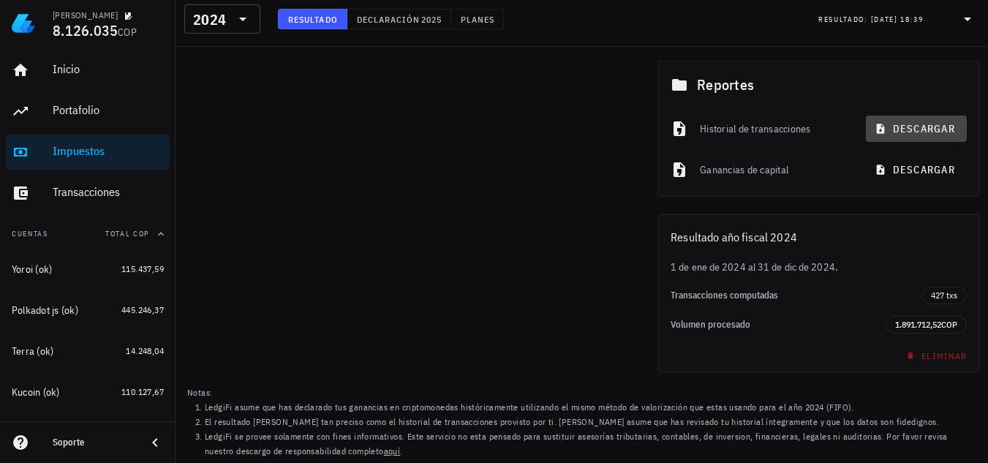
click at [909, 131] on span "descargar" at bounding box center [917, 128] width 78 height 13
click at [955, 171] on span "descargar" at bounding box center [917, 169] width 78 height 13
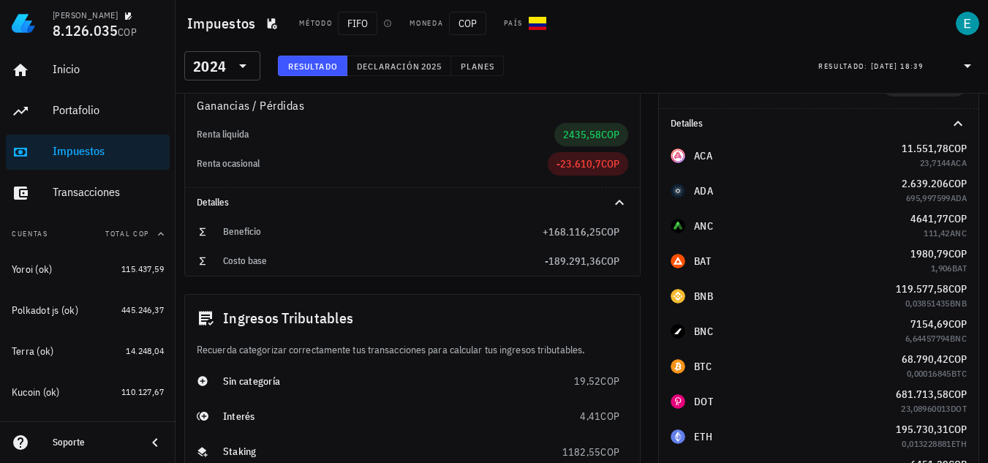
scroll to position [0, 0]
